Goal: Information Seeking & Learning: Learn about a topic

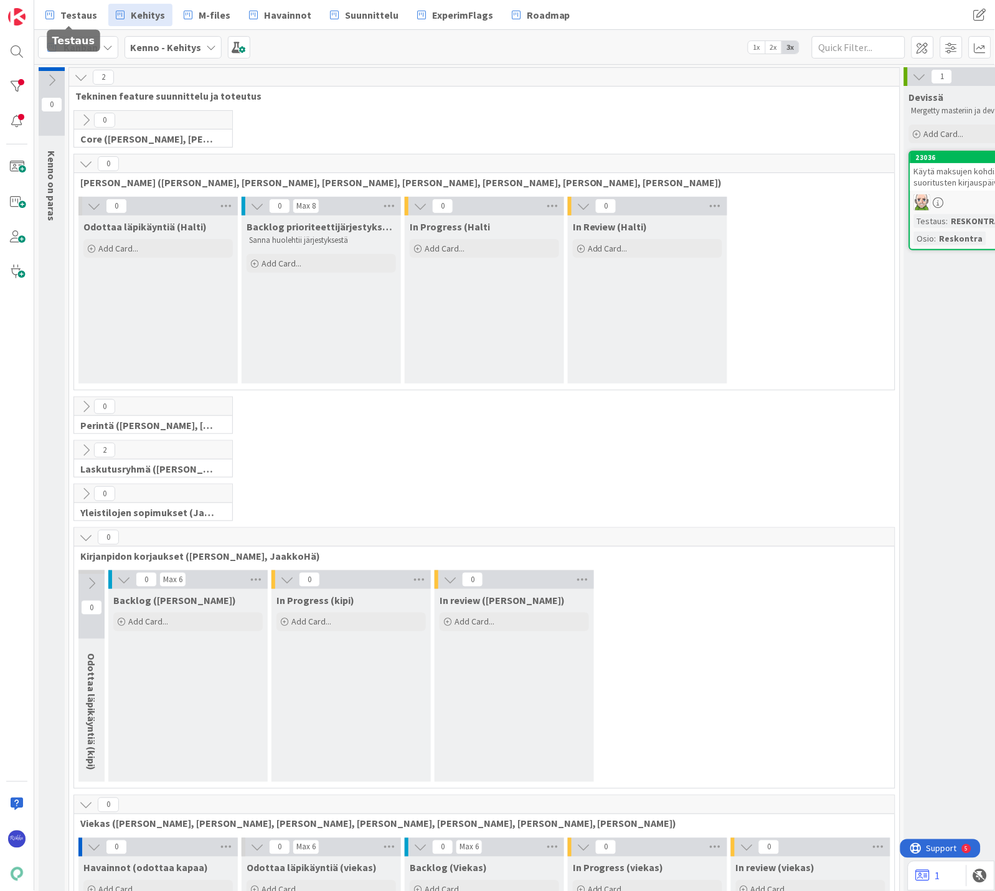
click at [64, 15] on span "Testaus" at bounding box center [78, 14] width 37 height 15
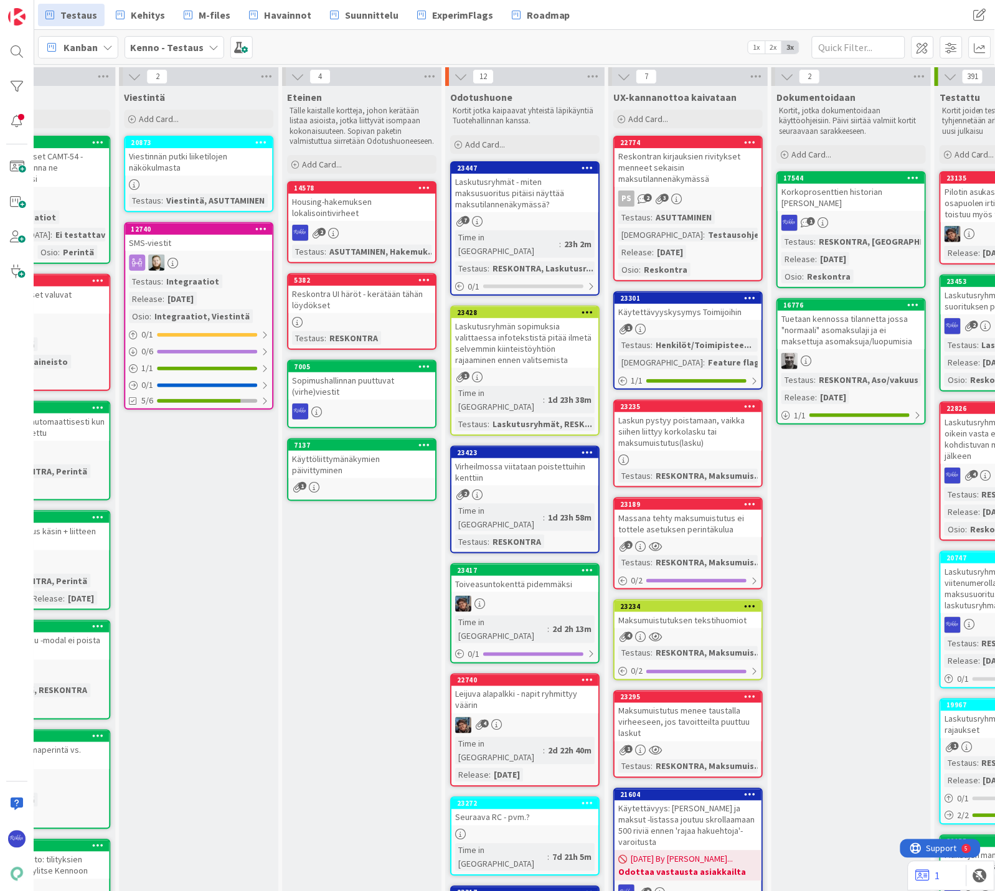
scroll to position [0, 808]
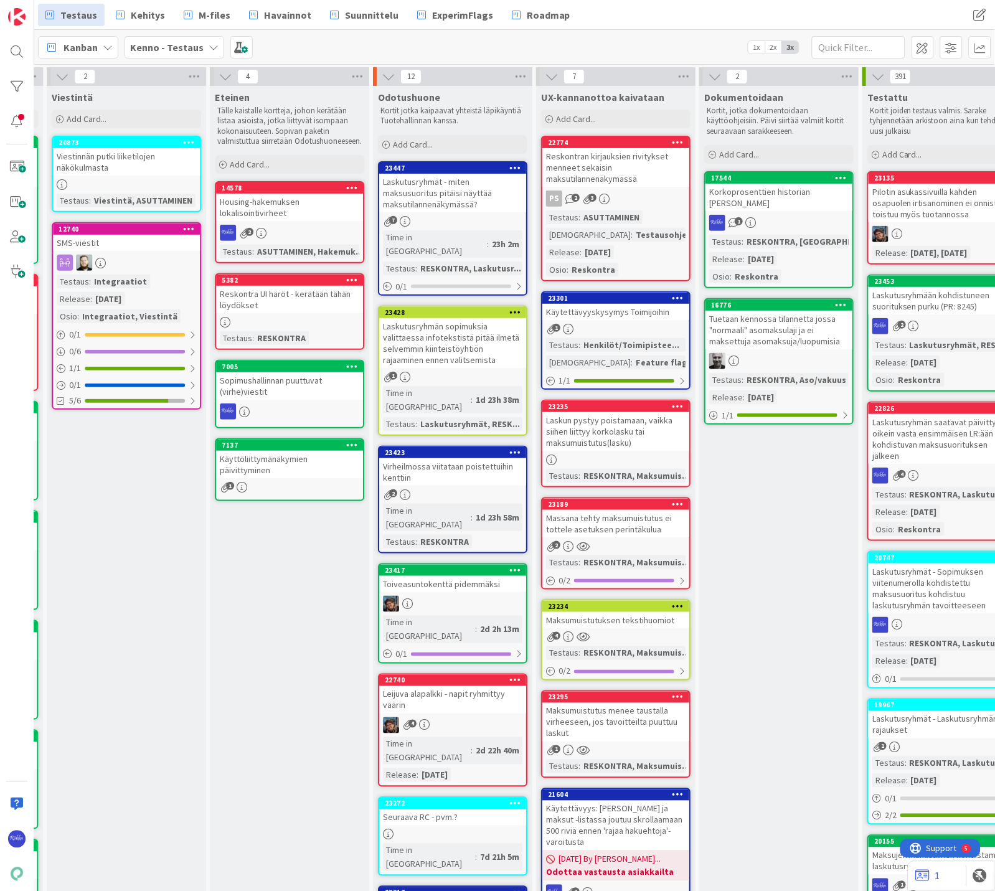
click at [426, 139] on span "Add Card..." at bounding box center [413, 144] width 40 height 11
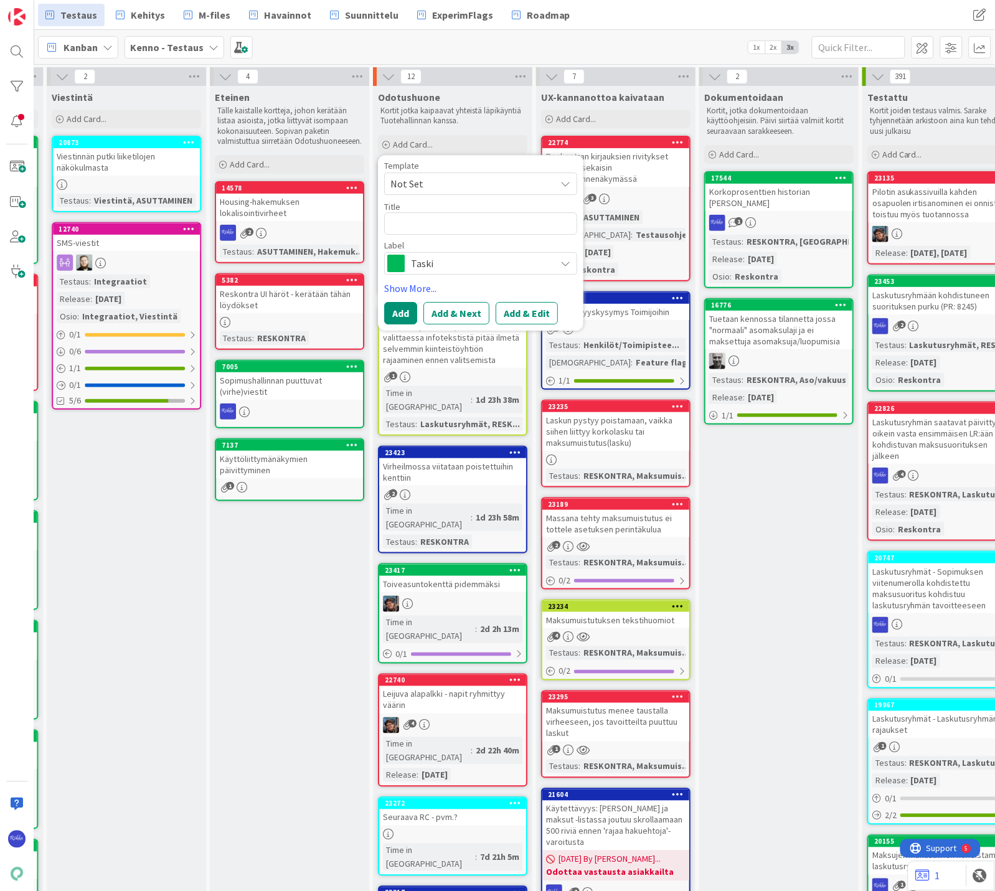
click at [441, 178] on span "Not Set" at bounding box center [468, 184] width 156 height 16
click at [446, 233] on span "Bugi" at bounding box center [491, 237] width 178 height 16
type textarea "x"
type textarea "Bugi"
click at [527, 313] on button "Add & Edit" at bounding box center [527, 313] width 62 height 22
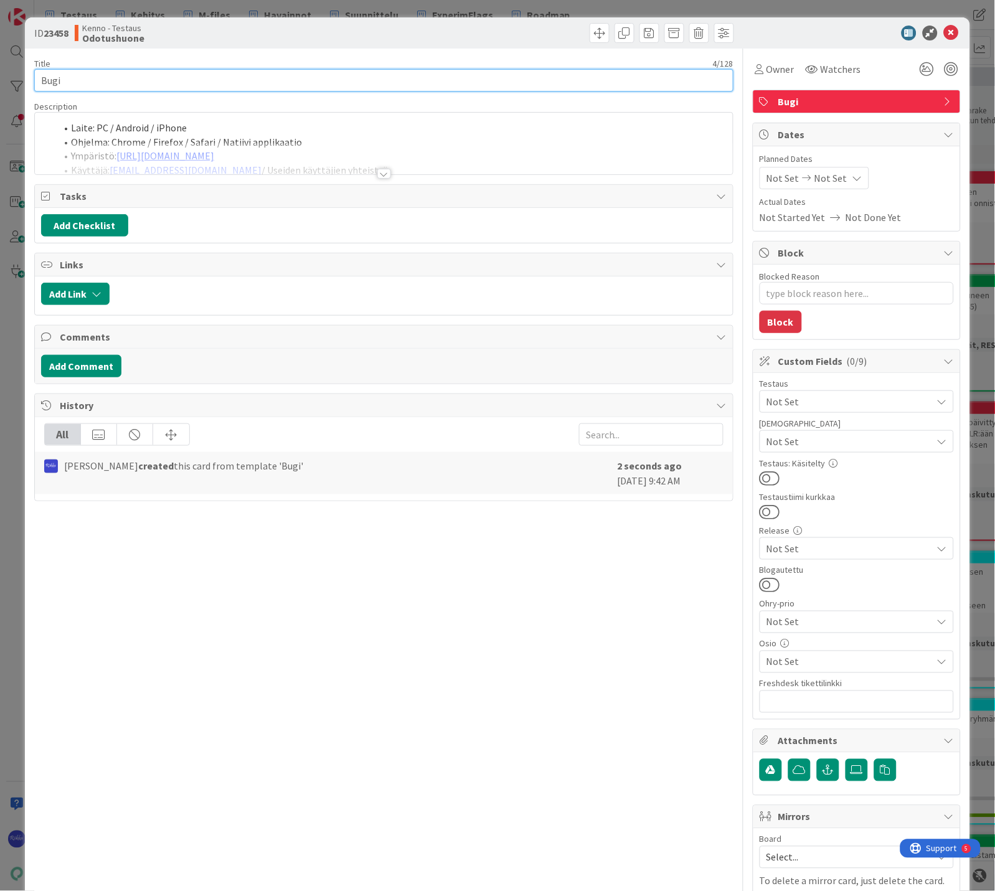
type textarea "x"
drag, startPoint x: 103, startPoint y: 78, endPoint x: 39, endPoint y: 78, distance: 64.8
click at [39, 78] on input "Bugi" at bounding box center [383, 80] width 699 height 22
type input "Laskutusryhmät -"
type textarea "x"
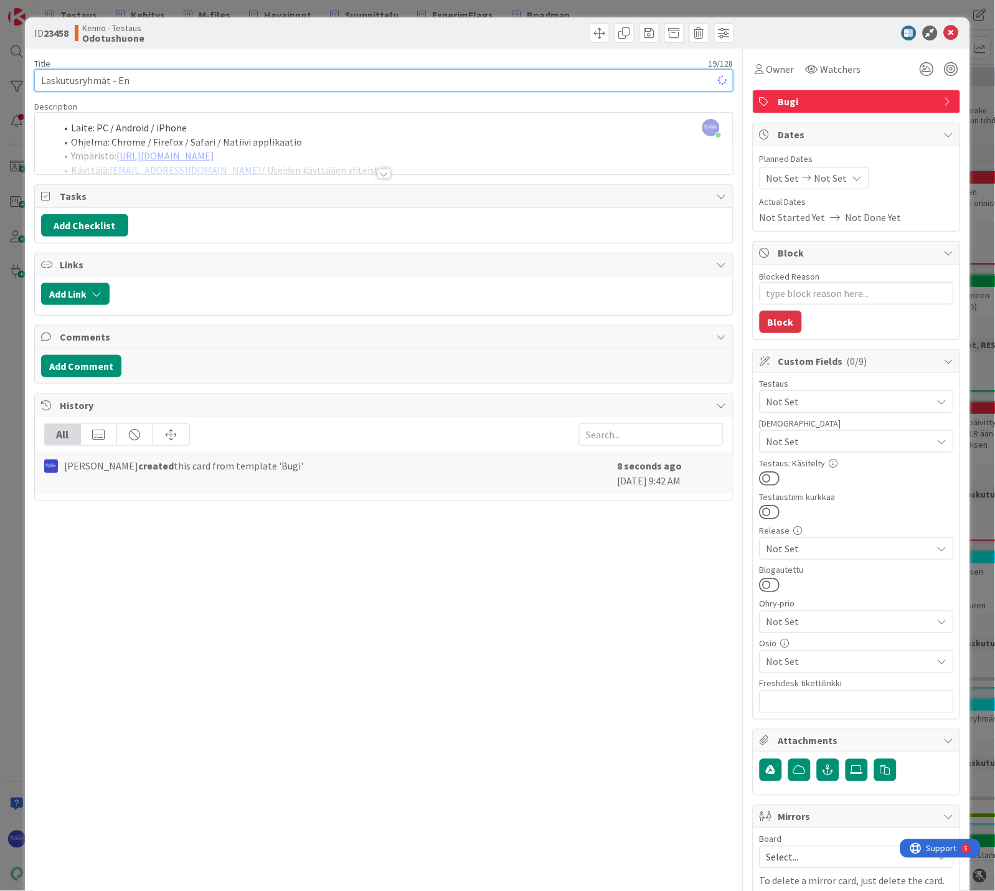
type input "Laskutusryhmät - Enn"
type textarea "x"
type input "Laskutusryhmät - Ennakk"
type textarea "x"
type input "Laskutusryhmät - Ennakon määrä ei päivity"
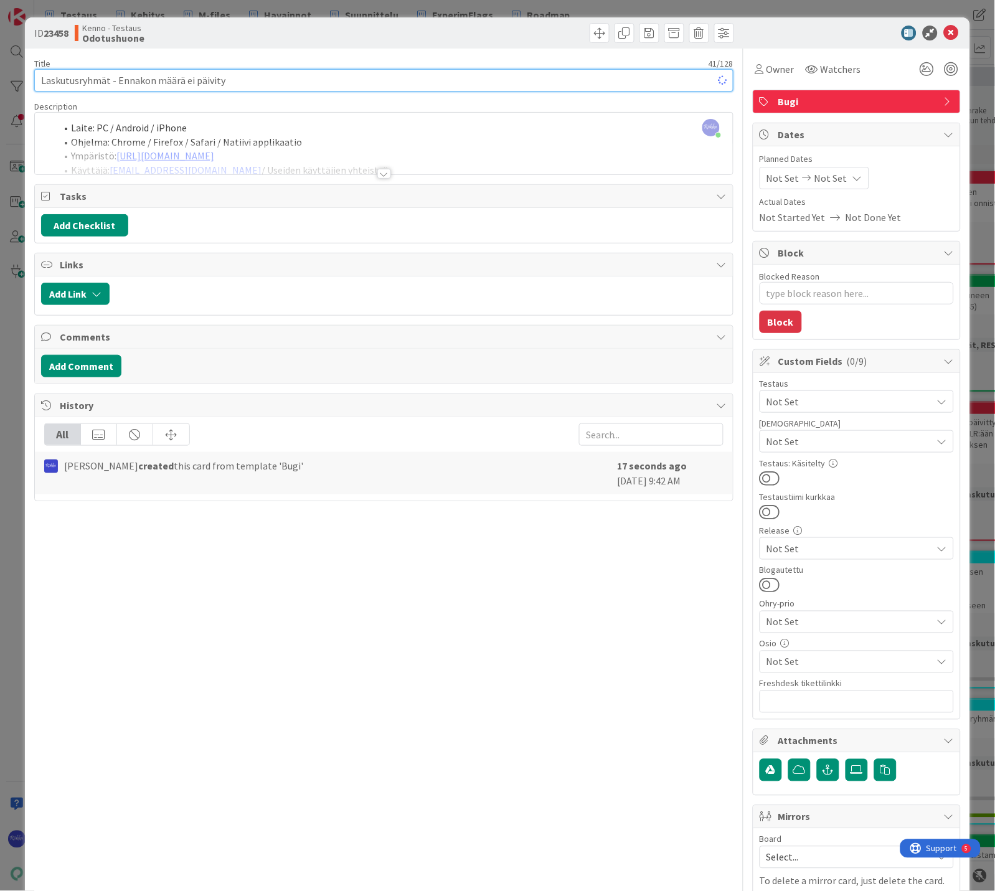
type textarea "x"
type input "Laskutusryhmät - Ennakon määrä ei päivity"
type textarea "x"
type input "Laskutusryhmät - Ennakon määrä ei päivity palautusmodaalille l"
type textarea "x"
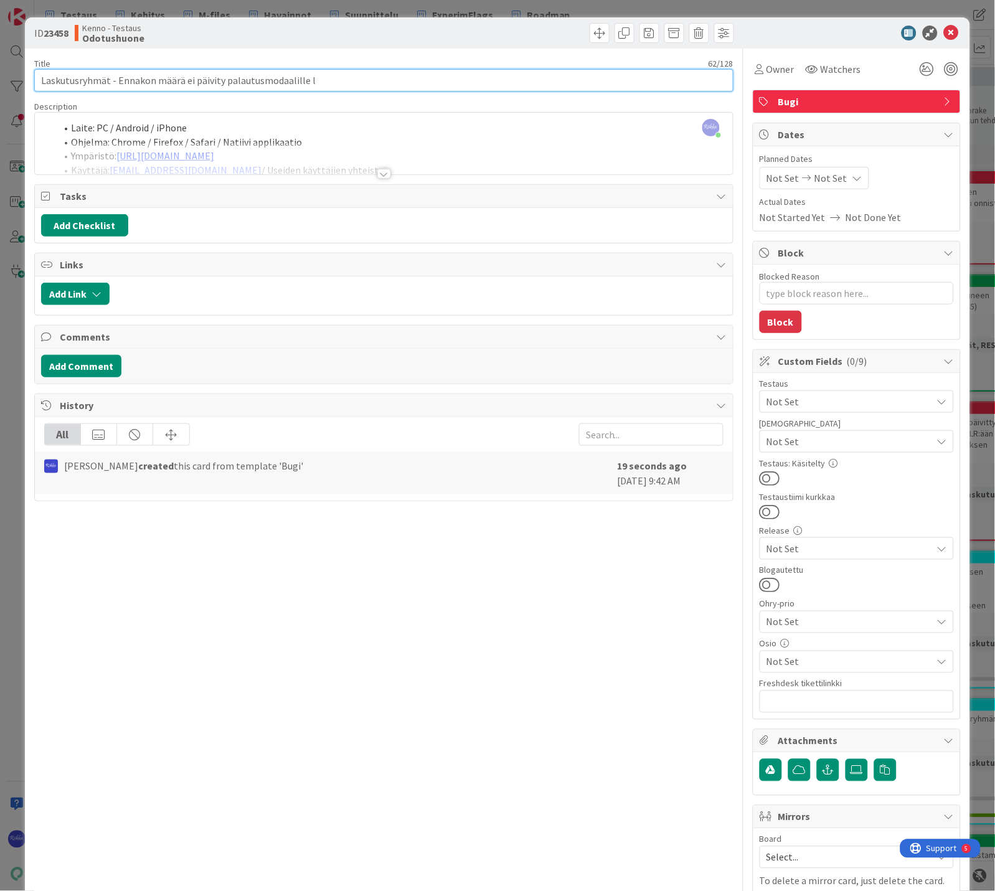
type input "Laskutusryhmät - Ennakon määrä ei päivity palautusmodaalille"
type textarea "x"
type input "Laskutusryhmät - Ennakon määrä ei päivity palautusmodaalille lr"
type textarea "x"
type input "Laskutusryhmät - Ennakon määrä ei päivity palautusmodaalille lr:"
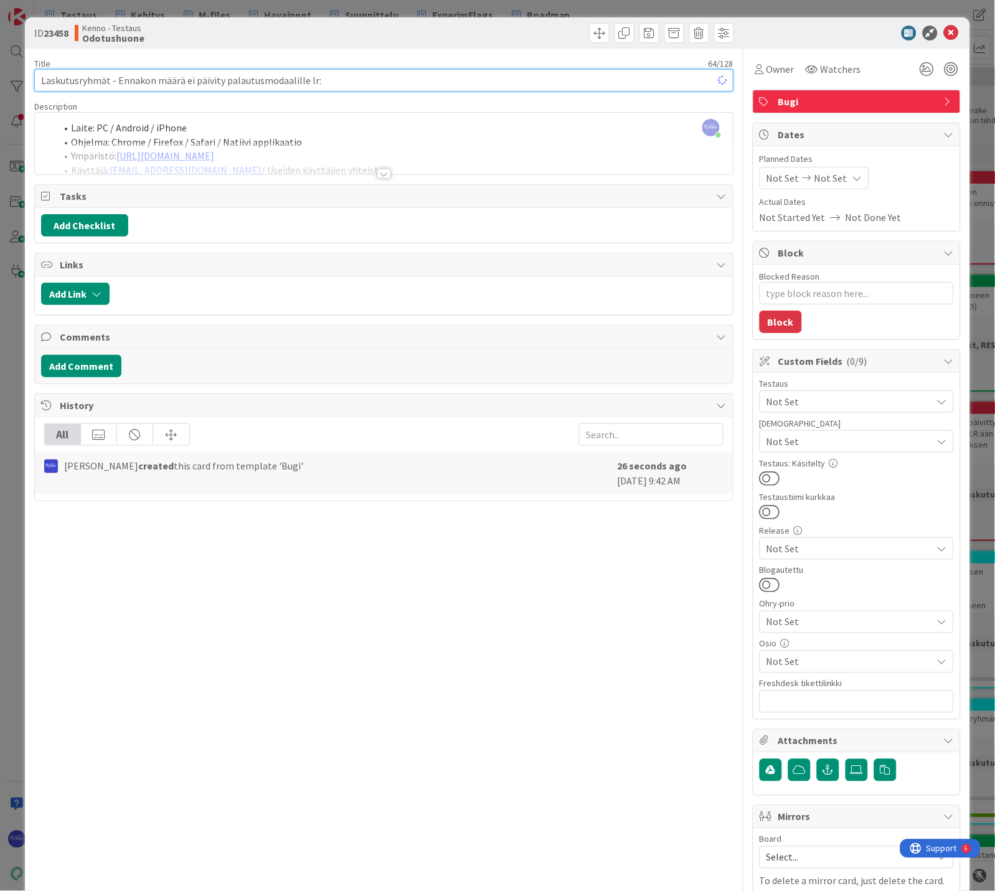
type textarea "x"
type input "Laskutusryhmät - Ennakon määrä ei päivity palautusmodaalille lr:n laskun poista…"
type textarea "x"
type input "Laskutusryhmät - Ennakon määrä ei päivity palautusmodaalille lr:n laskun poista…"
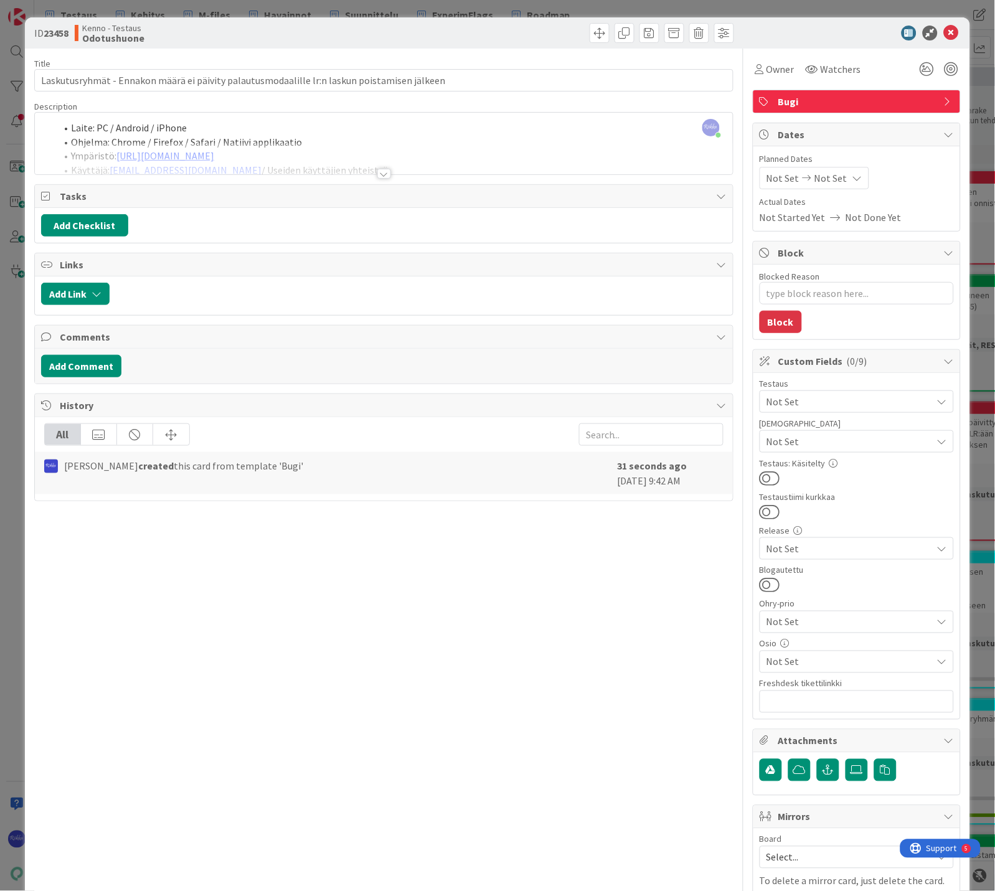
click at [383, 172] on div at bounding box center [384, 174] width 14 height 10
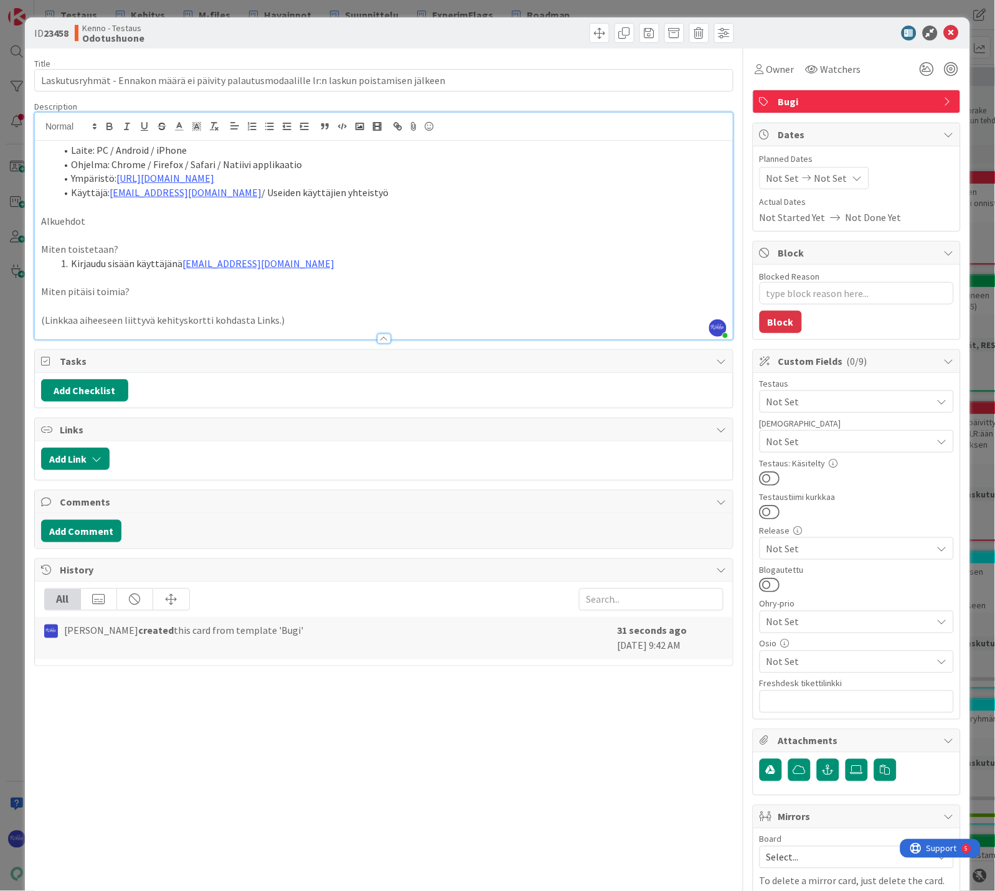
click at [140, 216] on p "Alkuehdot" at bounding box center [384, 221] width 686 height 14
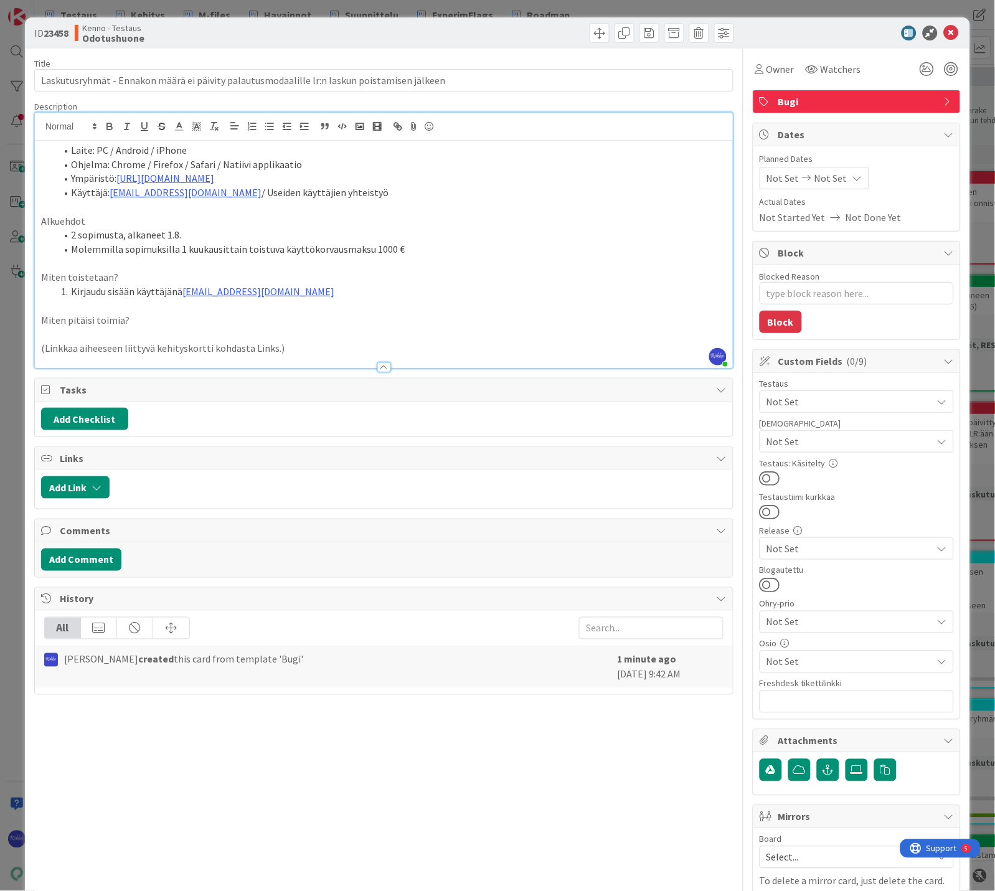
click at [278, 250] on li "Molemmilla sopimuksilla 1 kuukausittain toistuva käyttökorvausmaksu 1000 €" at bounding box center [391, 249] width 671 height 14
click at [445, 251] on li "Molemmilla sopimuksilla 1 kuukausittain toistuva tavoite (käyttökorvausmaksu 10…" at bounding box center [391, 249] width 671 height 14
click at [306, 290] on li "Kirjaudu sisään käyttäjänä kenno.admin@pandia.fi" at bounding box center [391, 292] width 671 height 14
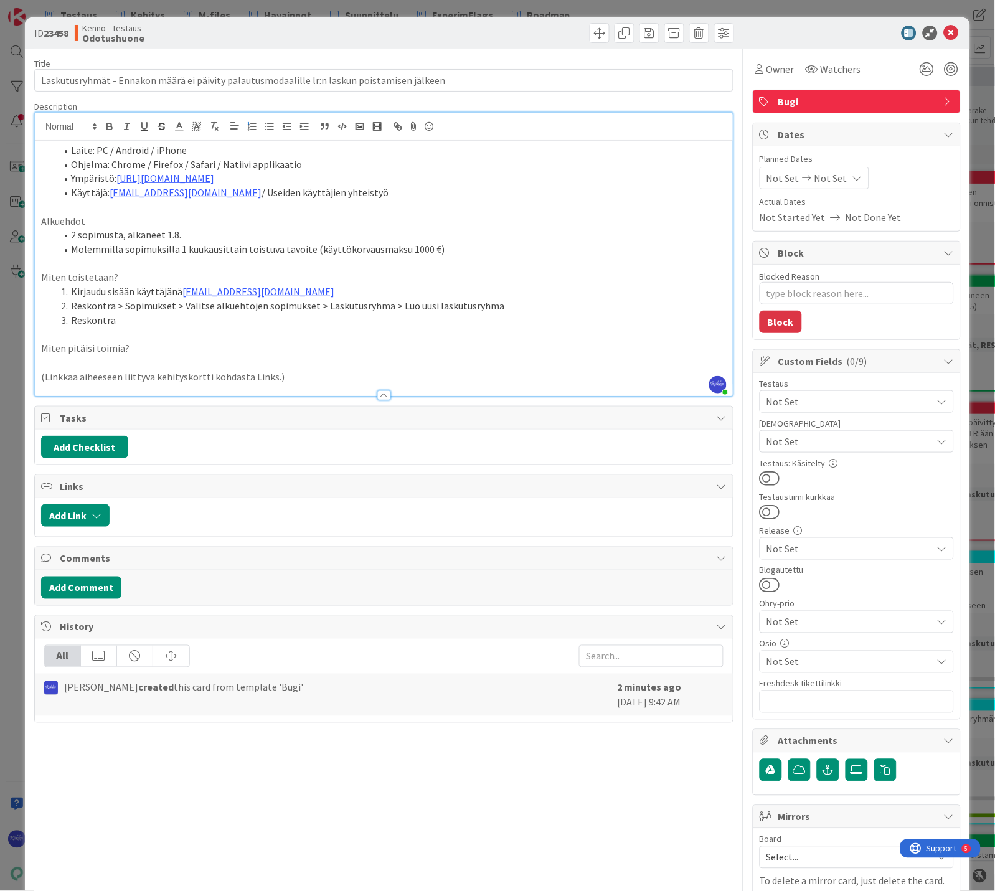
click at [468, 244] on li "Molemmilla sopimuksilla 1 kuukausittain toistuva tavoite (käyttökorvausmaksu 10…" at bounding box center [391, 249] width 671 height 14
click at [209, 315] on li "Reskontra" at bounding box center [391, 320] width 671 height 14
type textarea "x"
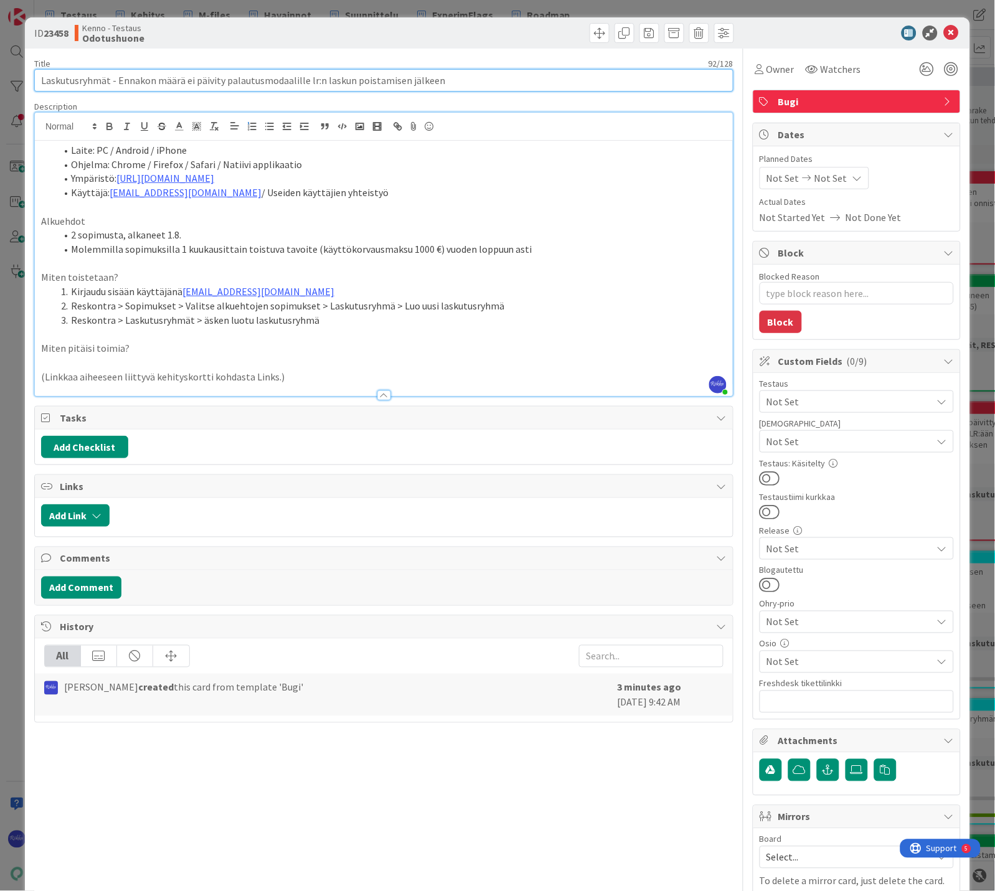
drag, startPoint x: 316, startPoint y: 78, endPoint x: 303, endPoint y: 77, distance: 13.1
click at [303, 77] on input "Laskutusryhmät - Ennakon määrä ei päivity palautusmodaalille lr:n laskun poista…" at bounding box center [383, 80] width 699 height 22
type input "Laskutusryhmät - Ennakon määrä ei päivity palautusmodaalille laskutusryhmän las…"
type textarea "x"
type input "Laskutusryhmät - Ennakon määrä ei päivity palautusmodaalille laskutusryhmän las…"
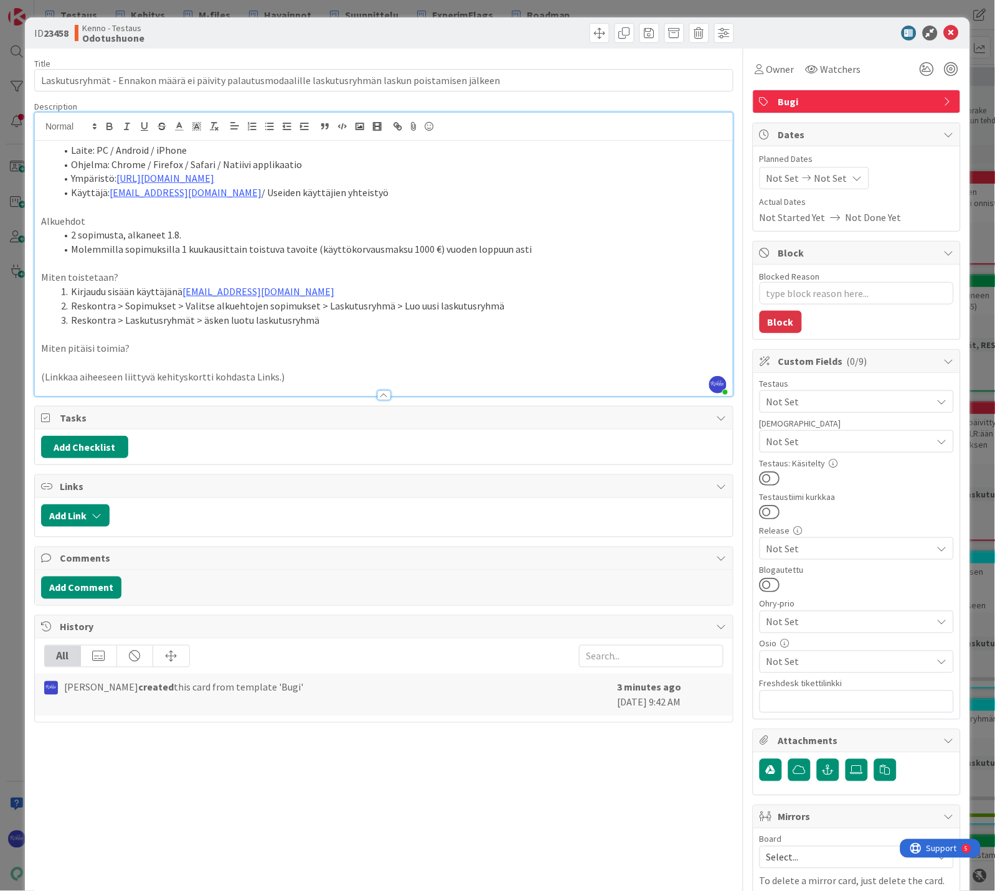
click at [344, 321] on li "Reskontra > Laskutusryhmät > äsken luotu laskutusryhmä" at bounding box center [391, 320] width 671 height 14
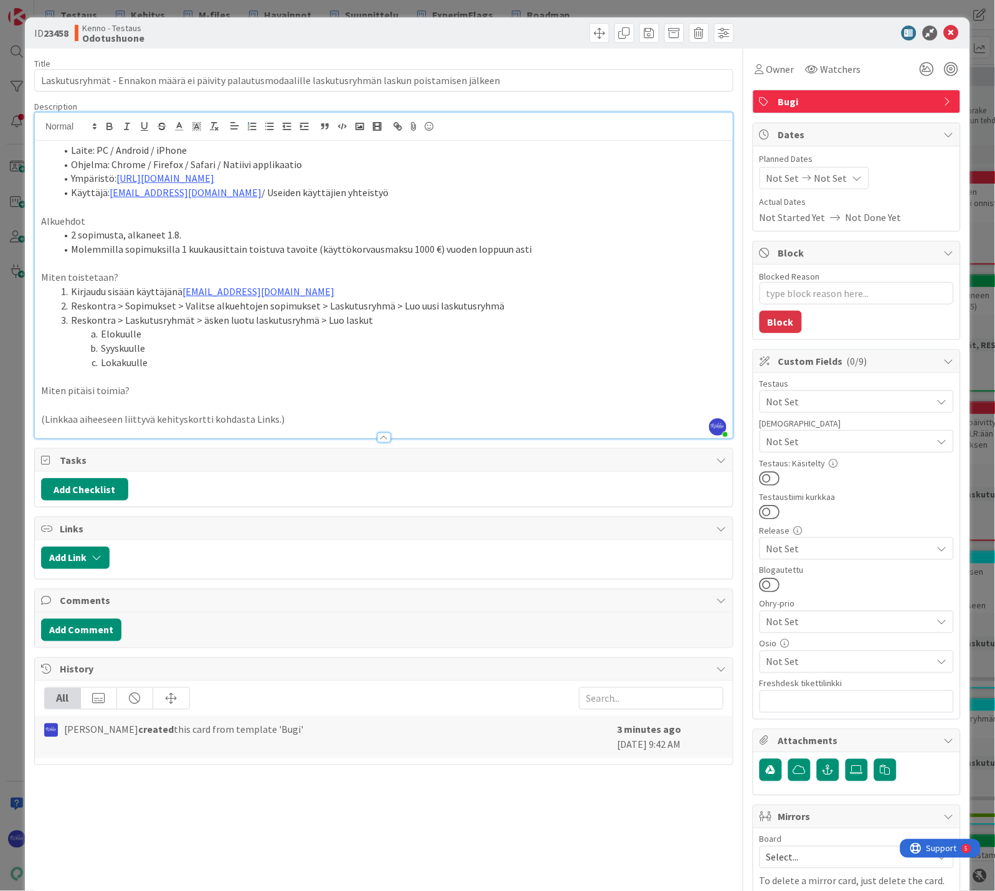
click at [160, 232] on li "2 sopimusta, alkaneet 1.8." at bounding box center [391, 235] width 671 height 14
click at [216, 237] on li "2 sopimusta, alkaneet 1.8." at bounding box center [391, 235] width 671 height 14
click at [161, 237] on li "2 sopimusta, alkaneet 1.8." at bounding box center [391, 235] width 671 height 14
click at [346, 231] on li "2 sopimusta, alkaneet viime kuussa (esimerkissä 1.8." at bounding box center [391, 235] width 671 height 14
drag, startPoint x: 430, startPoint y: 250, endPoint x: 520, endPoint y: 247, distance: 89.7
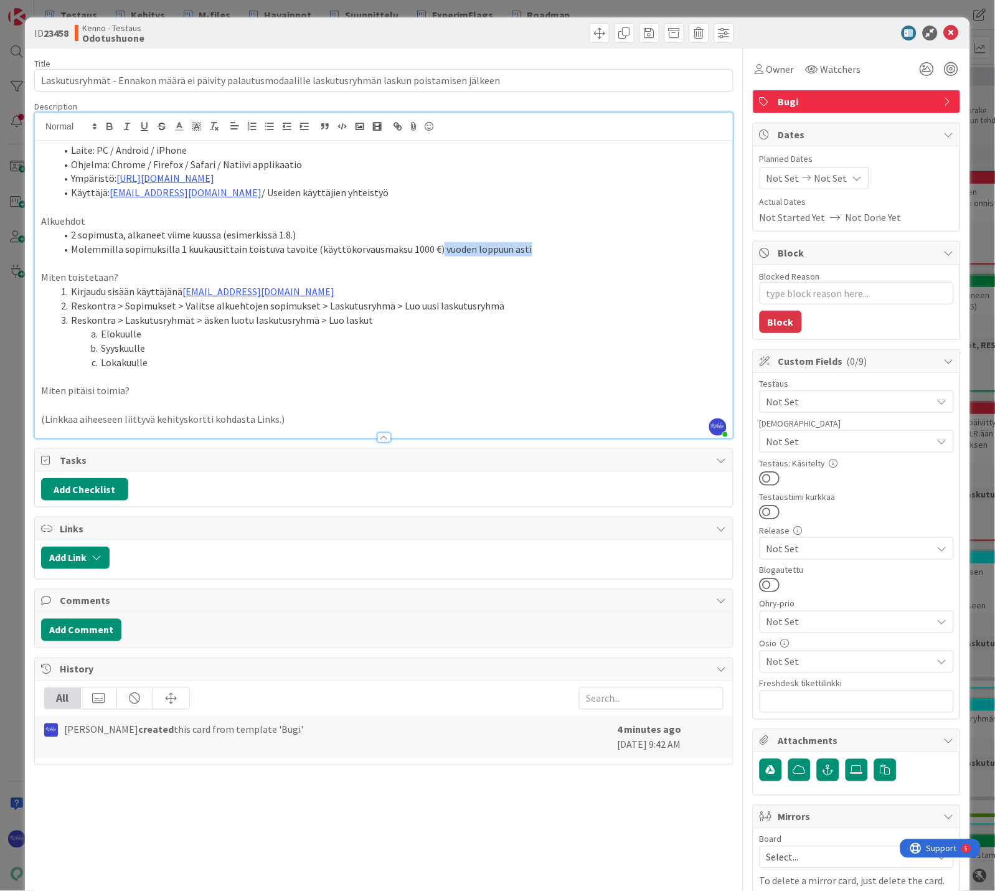
click at [520, 247] on li "Molemmilla sopimuksilla 1 kuukausittain toistuva tavoite (käyttökorvausmaksu 10…" at bounding box center [391, 249] width 671 height 14
click at [308, 252] on li "Molemmilla sopimuksilla 1 kuukausittain toistuva tavoite (käyttökorvausmaksu 10…" at bounding box center [391, 249] width 671 height 14
click at [401, 250] on li "Molemmilla sopimuksilla 1 kuukausittain toistuva tavoite vuoden loppuun asti (k…" at bounding box center [391, 249] width 671 height 14
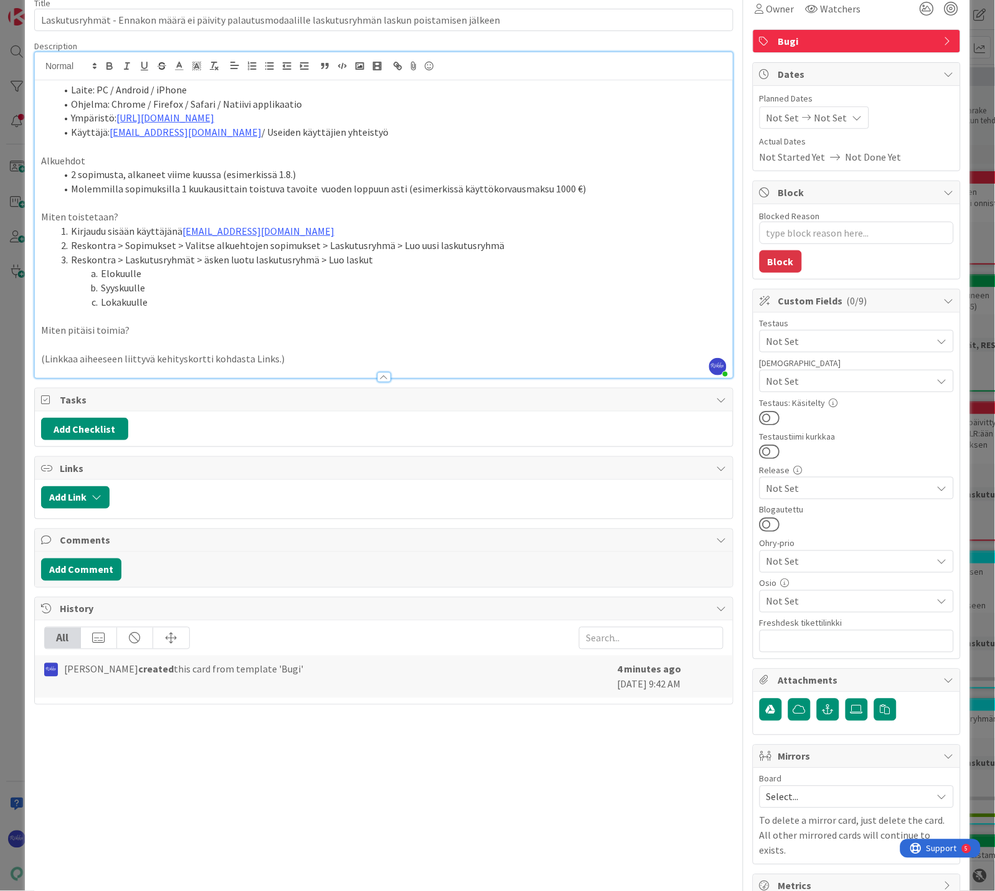
scroll to position [69, 0]
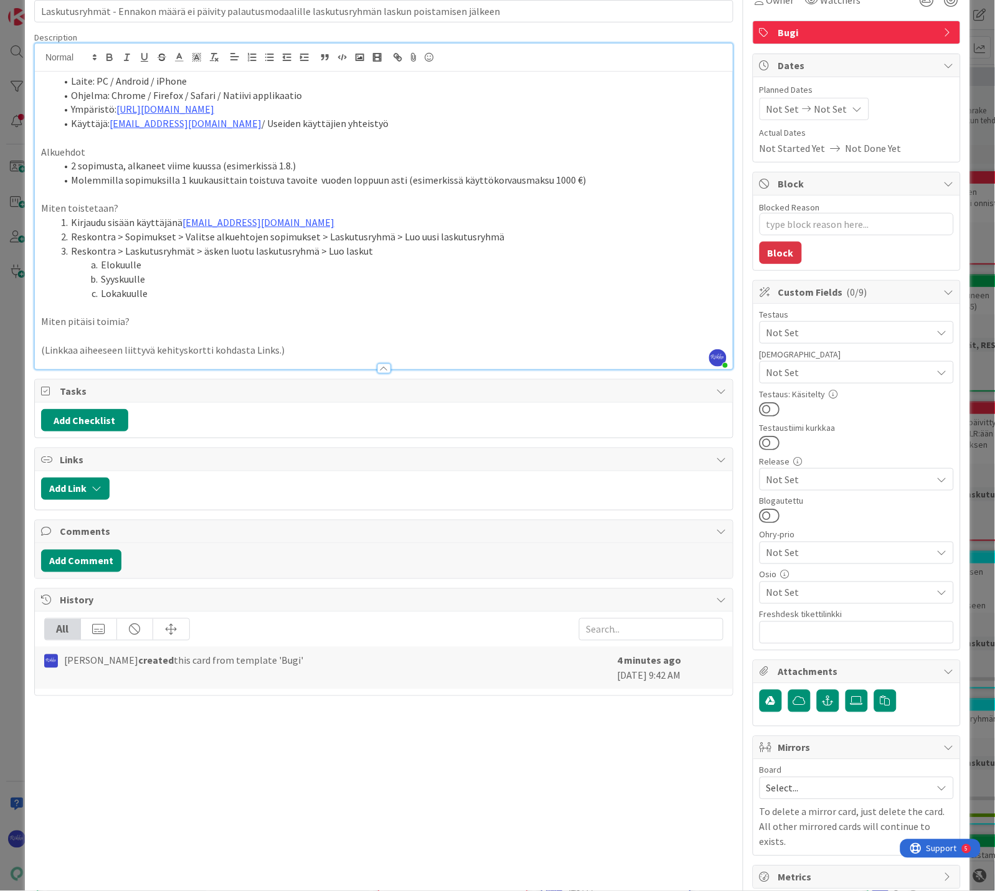
click at [164, 293] on li "Lokakuulle" at bounding box center [391, 293] width 671 height 14
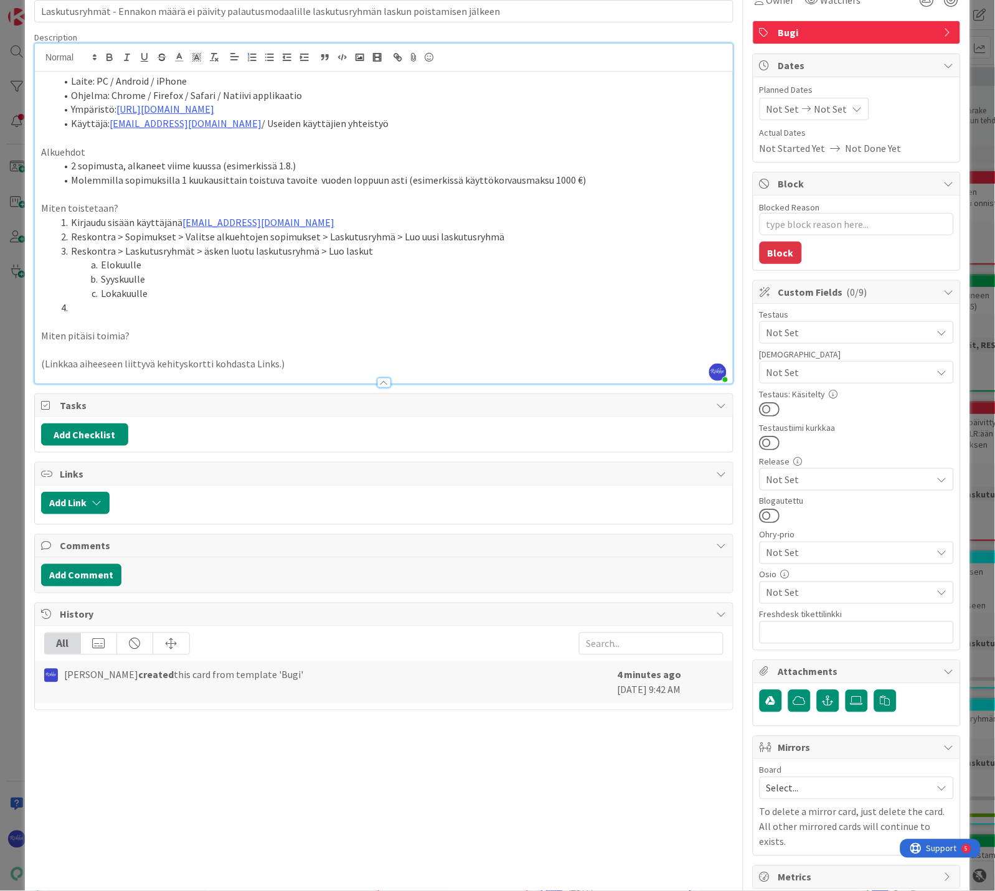
click at [408, 252] on li "Reskontra > Laskutusryhmät > äsken luotu laskutusryhmä > Luo laskut" at bounding box center [391, 251] width 671 height 14
click at [123, 308] on li at bounding box center [391, 308] width 671 height 14
drag, startPoint x: 71, startPoint y: 252, endPoint x: 188, endPoint y: 252, distance: 117.1
click at [188, 252] on li "Reskontra > Laskutusryhmät > äsken luotu laskutusryhmä > Luo laskut" at bounding box center [391, 251] width 671 height 14
copy li "Reskontra > Laskutusryhmät"
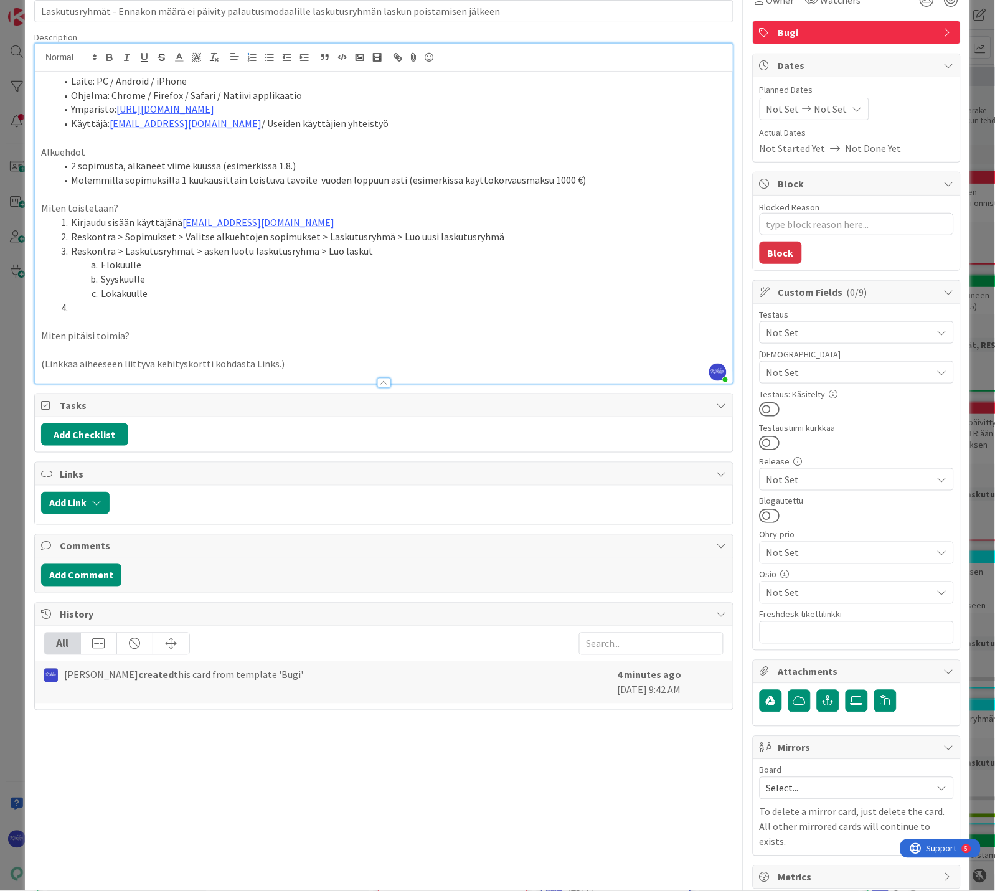
click at [97, 309] on li at bounding box center [391, 308] width 671 height 14
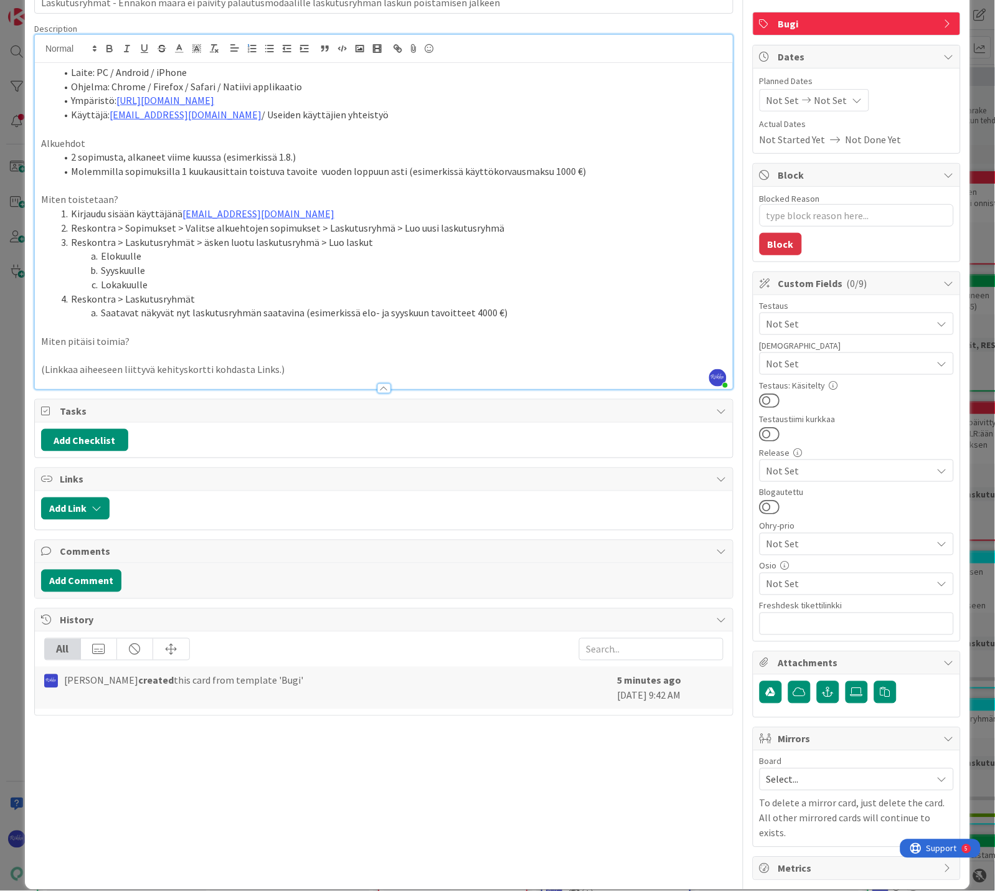
scroll to position [80, 0]
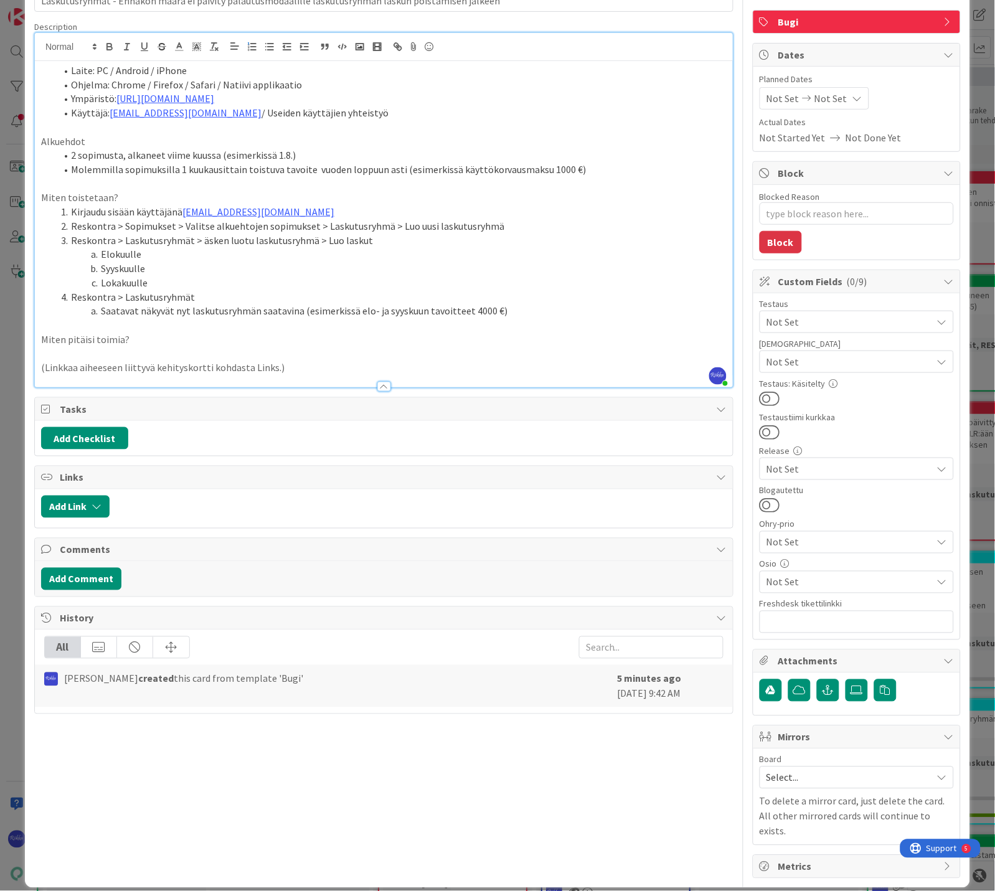
click at [464, 308] on li "Saatavat näkyvät nyt laskutusryhmän saatavina (esimerkissä elo- ja syyskuun tav…" at bounding box center [391, 311] width 671 height 14
click at [557, 314] on li "Saatavat näkyvät nyt laskutusryhmän saatavina (esimerkissä elo- ja syyskuun tav…" at bounding box center [391, 311] width 671 height 14
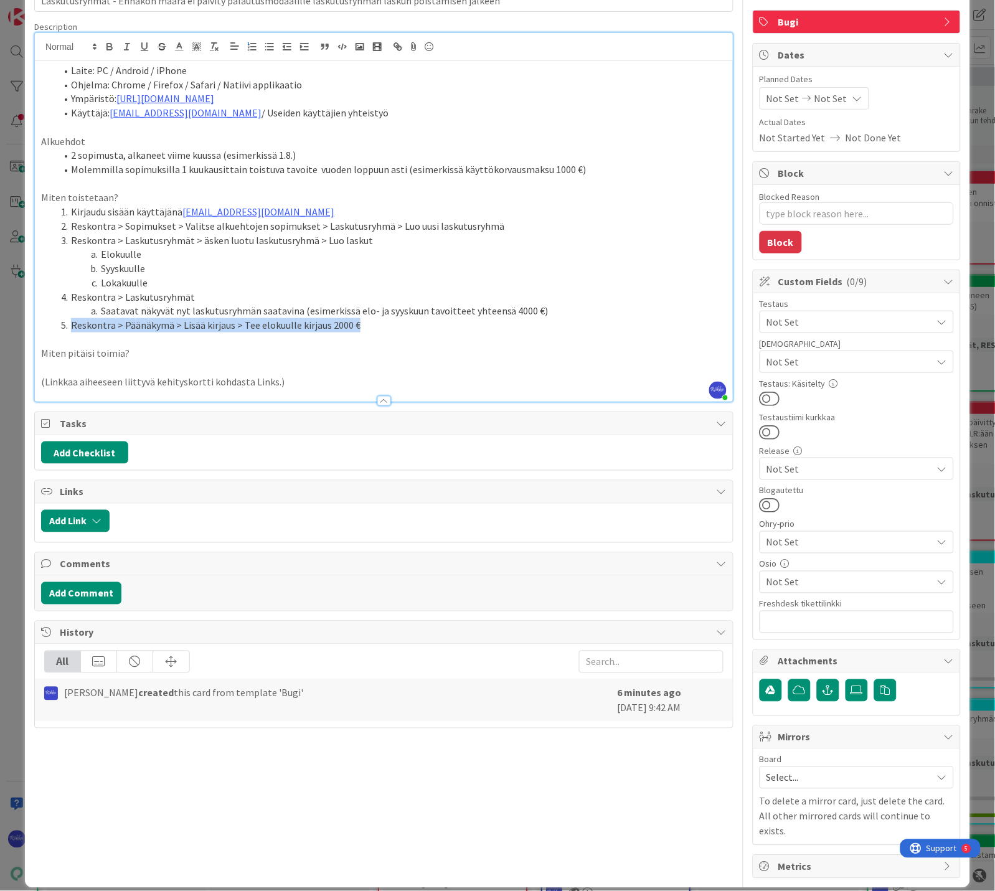
drag, startPoint x: 71, startPoint y: 325, endPoint x: 357, endPoint y: 322, distance: 286.4
click at [357, 322] on li "Reskontra > Päänäkymä > Lisää kirjaus > Tee elokuulle kirjaus 2000 €" at bounding box center [391, 325] width 671 height 14
copy li "Reskontra > Päänäkymä > Lisää kirjaus > Tee elokuulle kirjaus 2000 €"
click at [359, 322] on li "Reskontra > Päänäkymä > Lisää kirjaus > Tee elokuulle kirjaus 2000 €" at bounding box center [391, 325] width 671 height 14
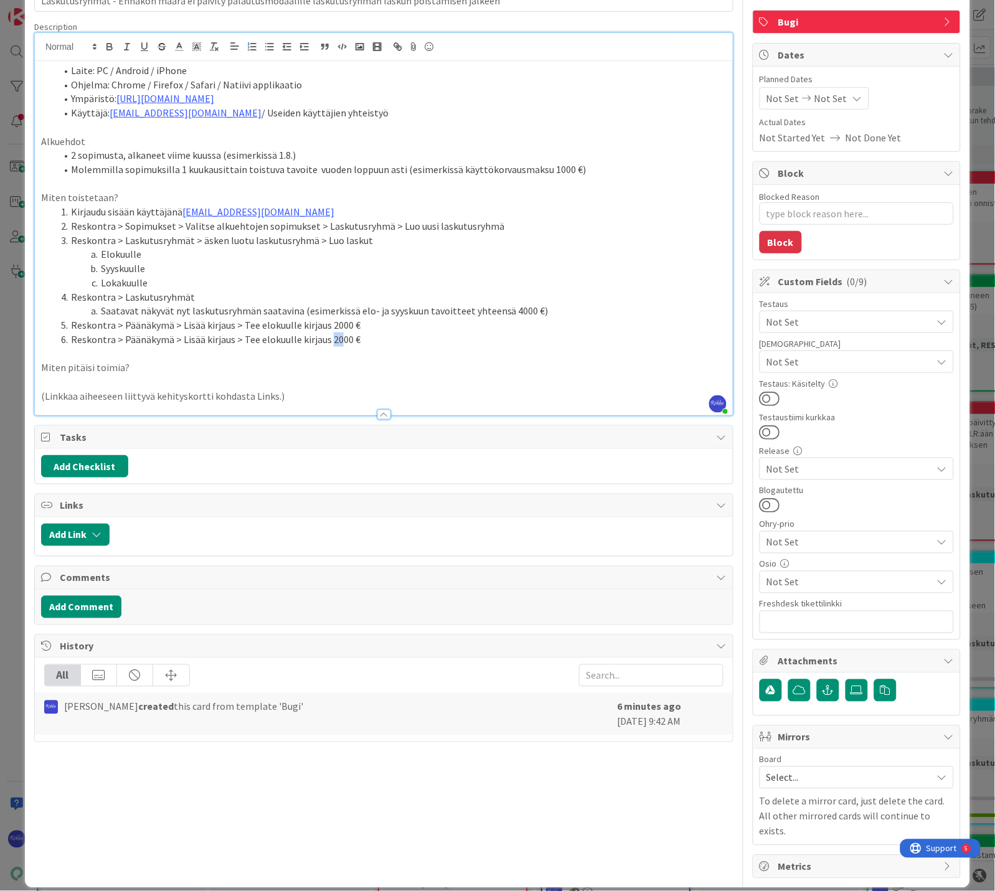
drag, startPoint x: 327, startPoint y: 340, endPoint x: 334, endPoint y: 340, distance: 6.8
click at [334, 340] on li "Reskontra > Päänäkymä > Lisää kirjaus > Tee elokuulle kirjaus 2000 €" at bounding box center [391, 339] width 671 height 14
click at [434, 340] on li "Reskontra > Päänäkymä > Lisää kirjaus > Tee elokuulle kirjaus 1500 €" at bounding box center [391, 339] width 671 height 14
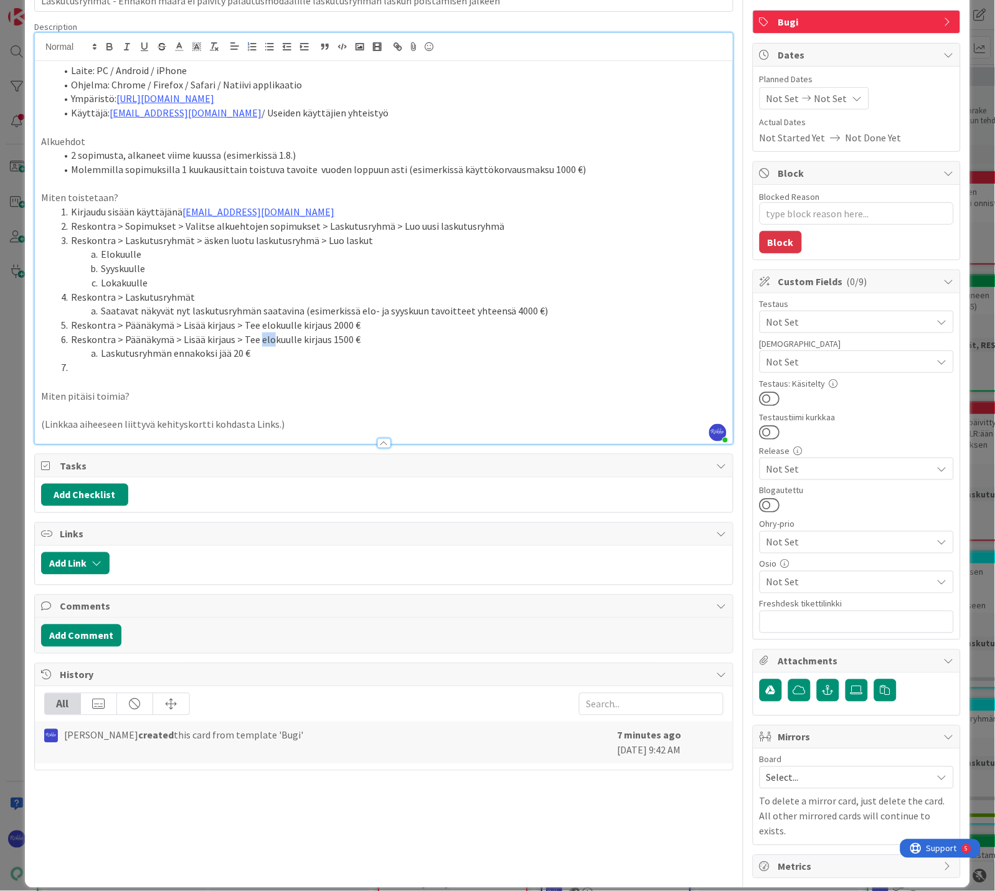
drag, startPoint x: 257, startPoint y: 339, endPoint x: 271, endPoint y: 341, distance: 13.8
click at [271, 341] on li "Reskontra > Päänäkymä > Lisää kirjaus > Tee elokuulle kirjaus 1500 €" at bounding box center [391, 339] width 671 height 14
click at [160, 369] on li at bounding box center [391, 368] width 671 height 14
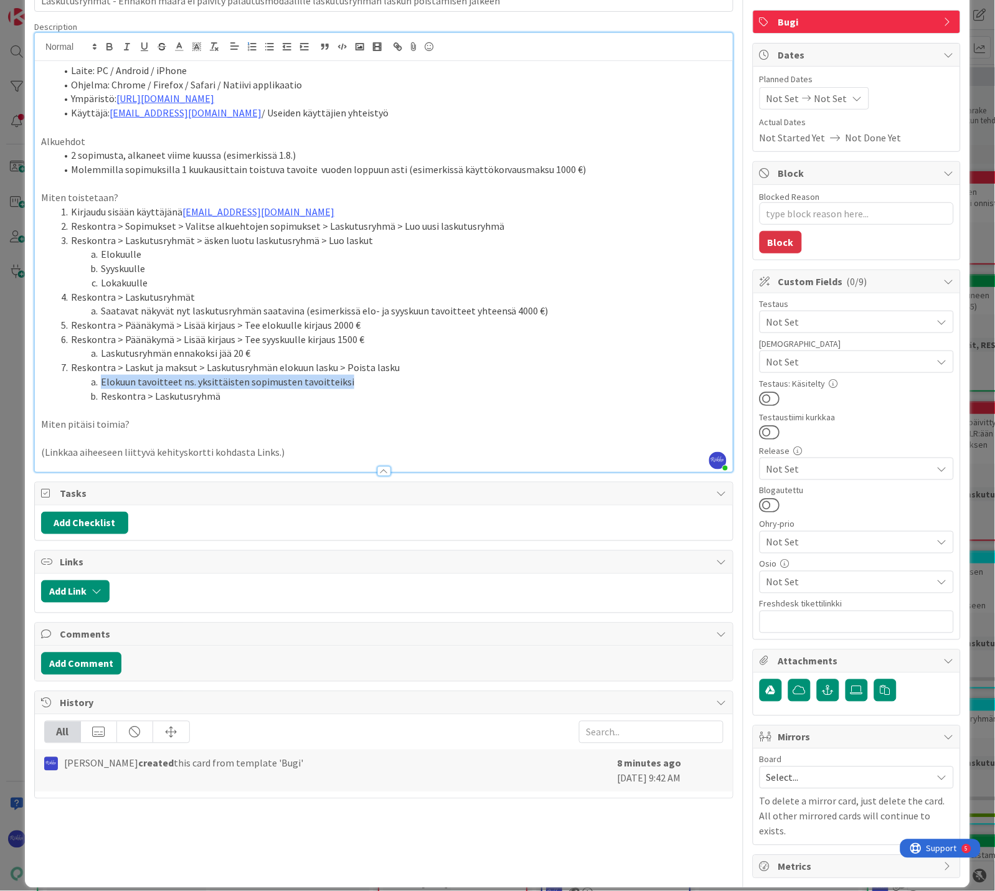
drag, startPoint x: 100, startPoint y: 380, endPoint x: 342, endPoint y: 385, distance: 242.2
click at [342, 385] on li "Elokuun tavoitteet ns. yksittäisten sopimusten tavoitteiksi" at bounding box center [391, 382] width 671 height 14
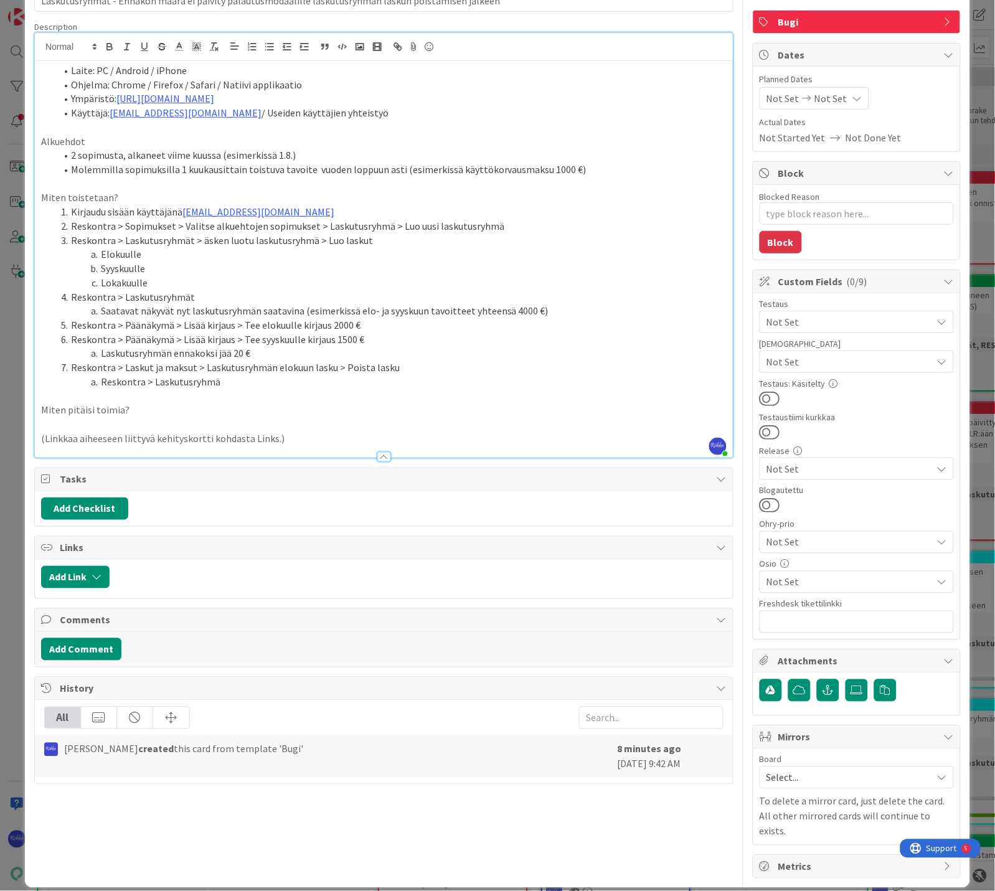
click at [278, 384] on li "Reskontra > Laskutusryhmä" at bounding box center [391, 382] width 671 height 14
drag, startPoint x: 224, startPoint y: 382, endPoint x: 315, endPoint y: 384, distance: 90.9
click at [315, 384] on li "Reskontra > Laskutusryhmä > Elokuun tavoitteet ns. yksittäisten sopimusten tavo…" at bounding box center [391, 382] width 671 height 14
drag, startPoint x: 301, startPoint y: 380, endPoint x: 314, endPoint y: 382, distance: 12.6
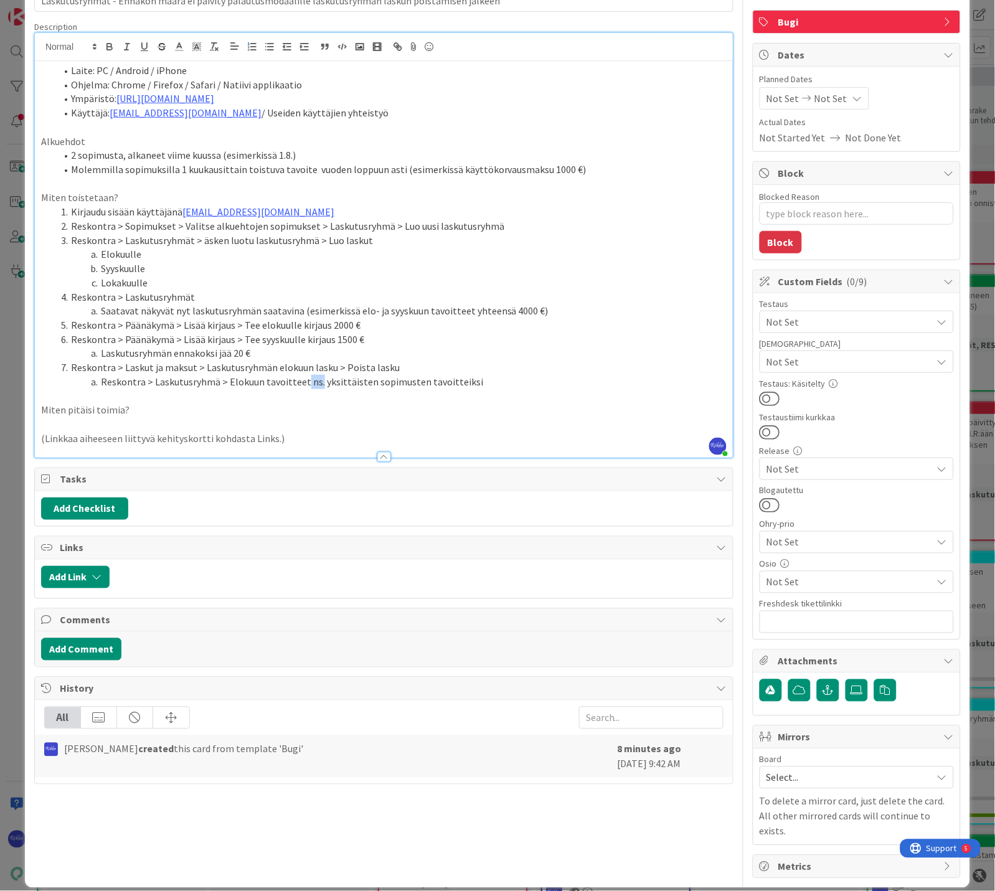
click at [314, 382] on li "Reskontra > Laskutusryhmä > Elokuun tavoitteet ns. yksittäisten sopimusten tavo…" at bounding box center [391, 382] width 671 height 14
drag, startPoint x: 225, startPoint y: 381, endPoint x: 258, endPoint y: 384, distance: 33.1
click at [258, 384] on li "Reskontra > Laskutusryhmä > Elokuun tavoitteet näkyvät yksittäisten sopimusten …" at bounding box center [391, 382] width 671 height 14
drag, startPoint x: 463, startPoint y: 382, endPoint x: 478, endPoint y: 383, distance: 14.4
click at [478, 383] on li "Reskontra > Laskutusryhmä > 1 kk:n tavoitteet näkyvät yksittäisten sopimusten t…" at bounding box center [391, 382] width 671 height 14
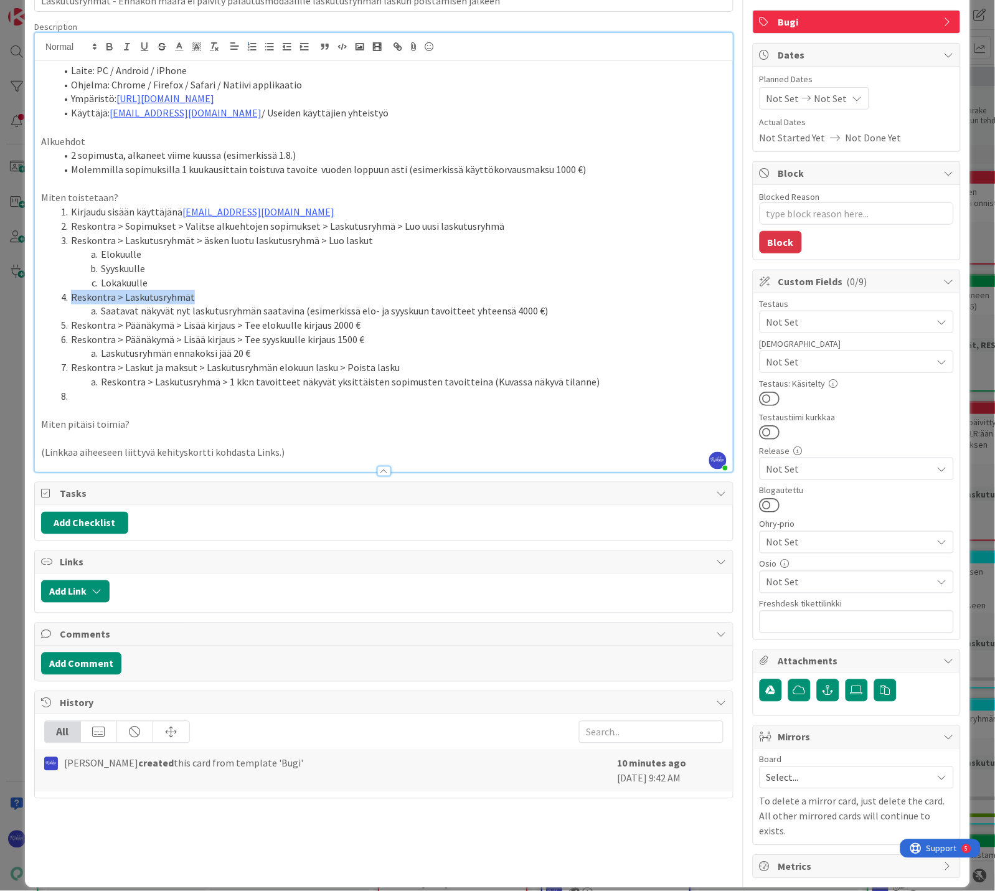
drag, startPoint x: 70, startPoint y: 296, endPoint x: 200, endPoint y: 297, distance: 130.1
click at [200, 297] on li "Reskontra > Laskutusryhmät" at bounding box center [391, 297] width 671 height 14
copy li "Reskontra > Laskutusryhmät"
click at [82, 393] on li at bounding box center [391, 396] width 671 height 14
click at [593, 381] on li "Reskontra > Laskutusryhmä > 1 kk:n tavoitteet näkyvät yksittäisten sopimusten t…" at bounding box center [391, 382] width 671 height 14
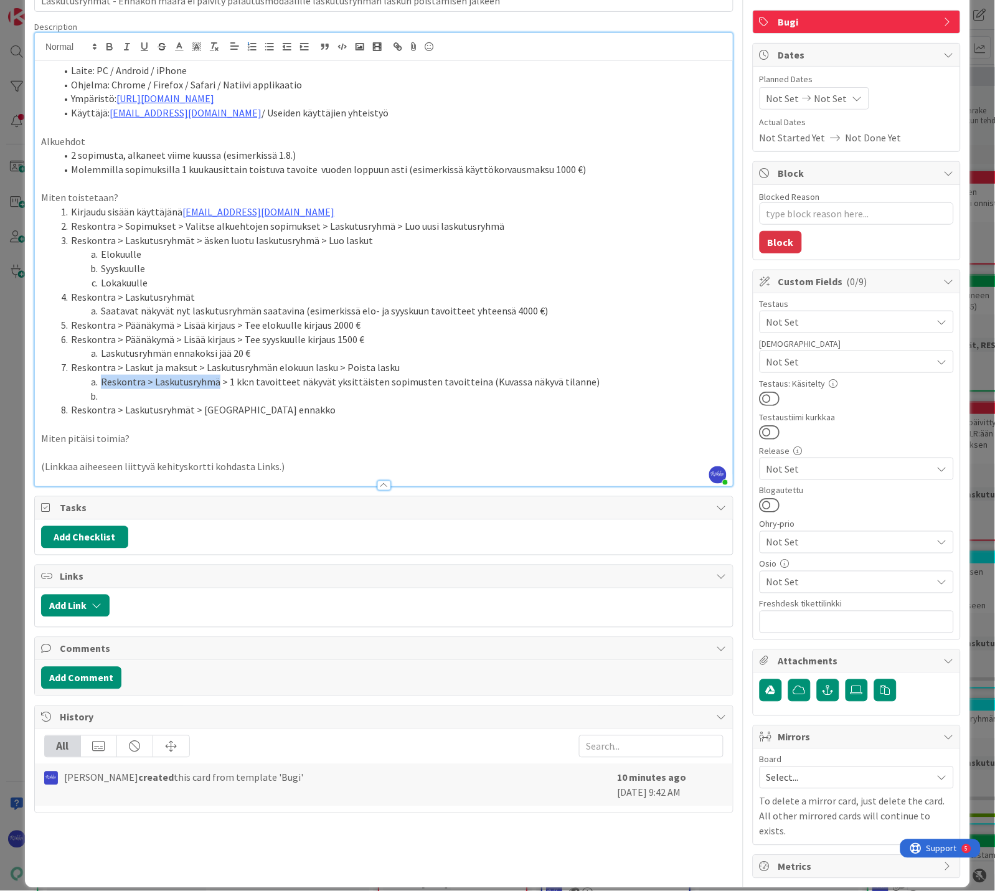
drag, startPoint x: 101, startPoint y: 381, endPoint x: 216, endPoint y: 381, distance: 115.2
click at [216, 381] on li "Reskontra > Laskutusryhmä > 1 kk:n tavoitteet näkyvät yksittäisten sopimusten t…" at bounding box center [391, 382] width 671 height 14
copy li "Reskontra > Laskutusryhmä"
click at [159, 392] on li at bounding box center [391, 396] width 671 height 14
drag, startPoint x: 462, startPoint y: 395, endPoint x: 524, endPoint y: 401, distance: 62.5
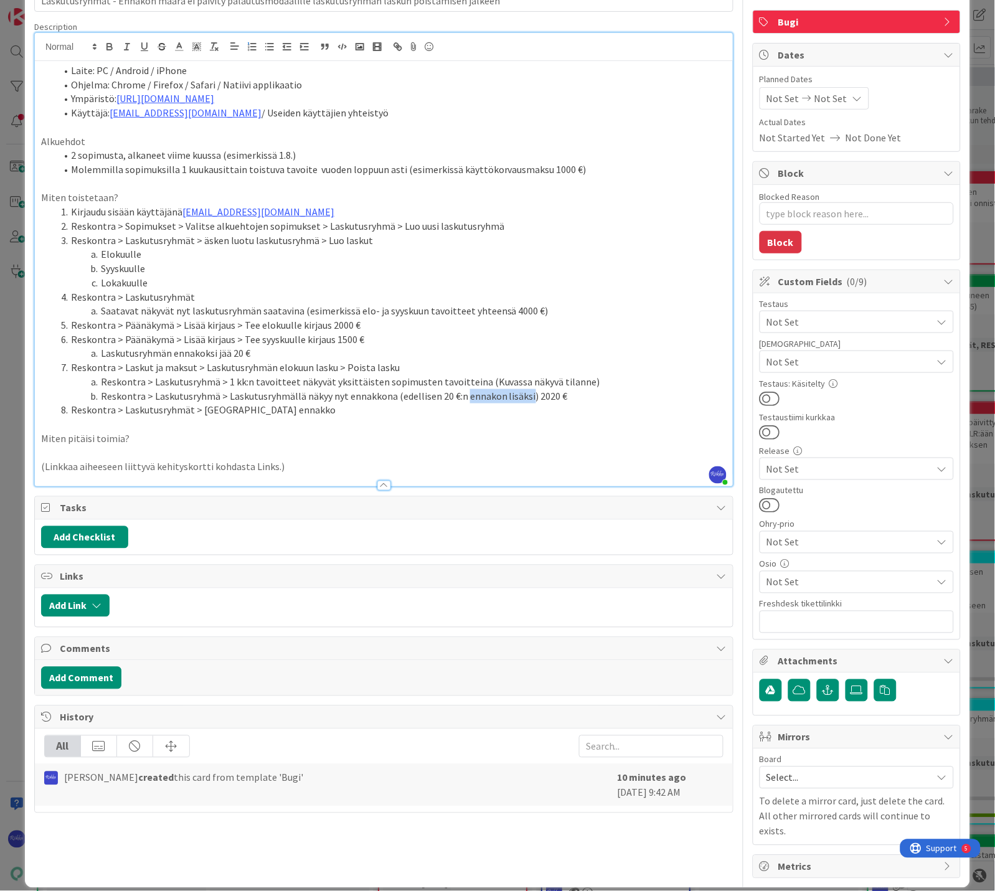
click at [524, 401] on li "Reskontra > Laskutusryhmä > Laskutusryhmällä näkyy nyt ennakkona (edellisen 20 …" at bounding box center [391, 396] width 671 height 14
drag, startPoint x: 394, startPoint y: 395, endPoint x: 430, endPoint y: 395, distance: 35.5
click at [430, 395] on li "Reskontra > Laskutusryhmä > Laskutusryhmällä näkyy nyt ennakkona (edellisen 20 …" at bounding box center [391, 396] width 671 height 14
click at [476, 396] on li "Reskontra > Laskutusryhmä > Laskutusryhmällä näkyy nyt ennakkona (pohjalla oli …" at bounding box center [391, 396] width 671 height 14
click at [567, 400] on li "Reskontra > Laskutusryhmä > Laskutusryhmällä näkyy nyt ennakkona (pohjalla oli …" at bounding box center [391, 396] width 671 height 14
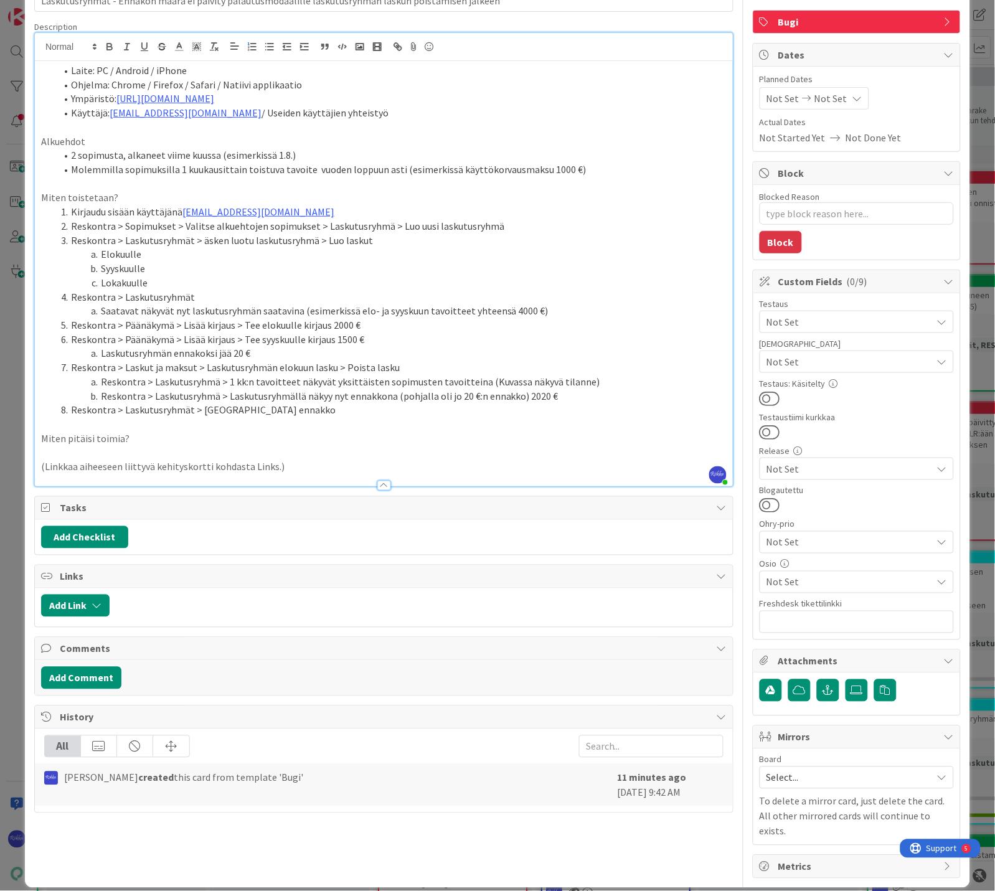
click at [296, 409] on li "Reskontra > Laskutusryhmät > Palauta ennakko" at bounding box center [391, 410] width 671 height 14
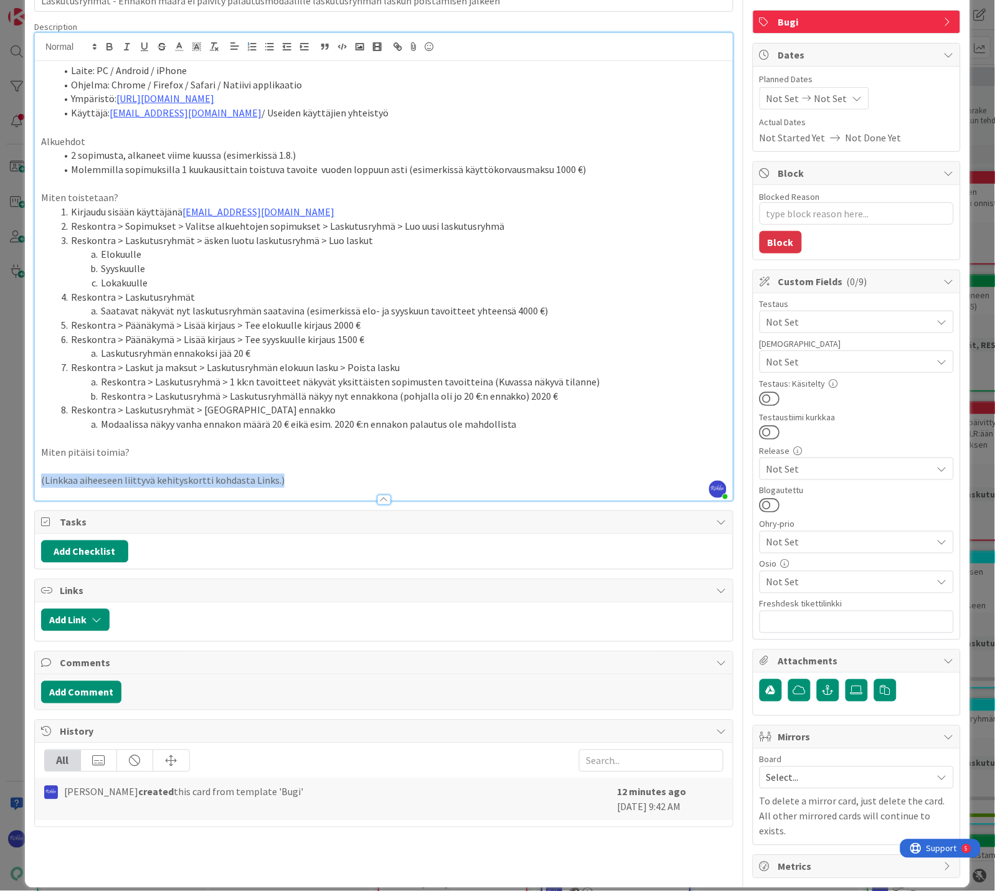
drag, startPoint x: 293, startPoint y: 479, endPoint x: 40, endPoint y: 478, distance: 252.8
click at [41, 478] on p "(Linkkaa aiheeseen liittyvä kehityskortti kohdasta Links.)" at bounding box center [384, 481] width 686 height 14
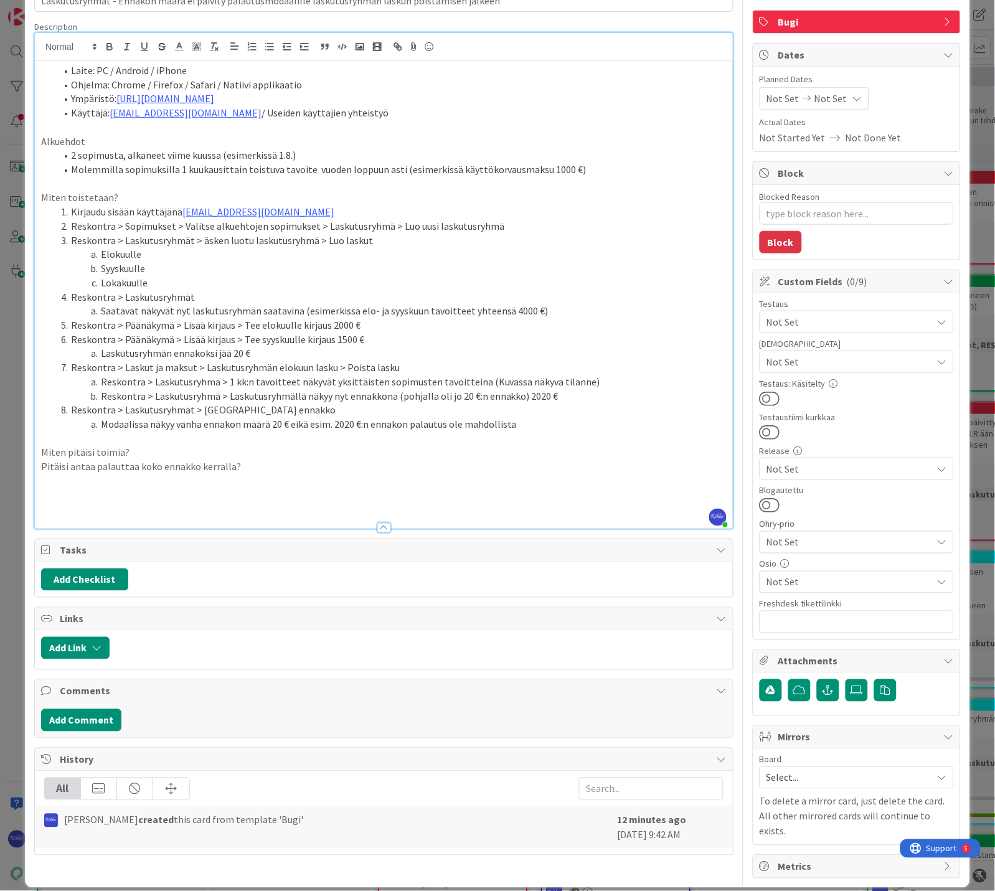
click at [97, 511] on p at bounding box center [384, 509] width 686 height 14
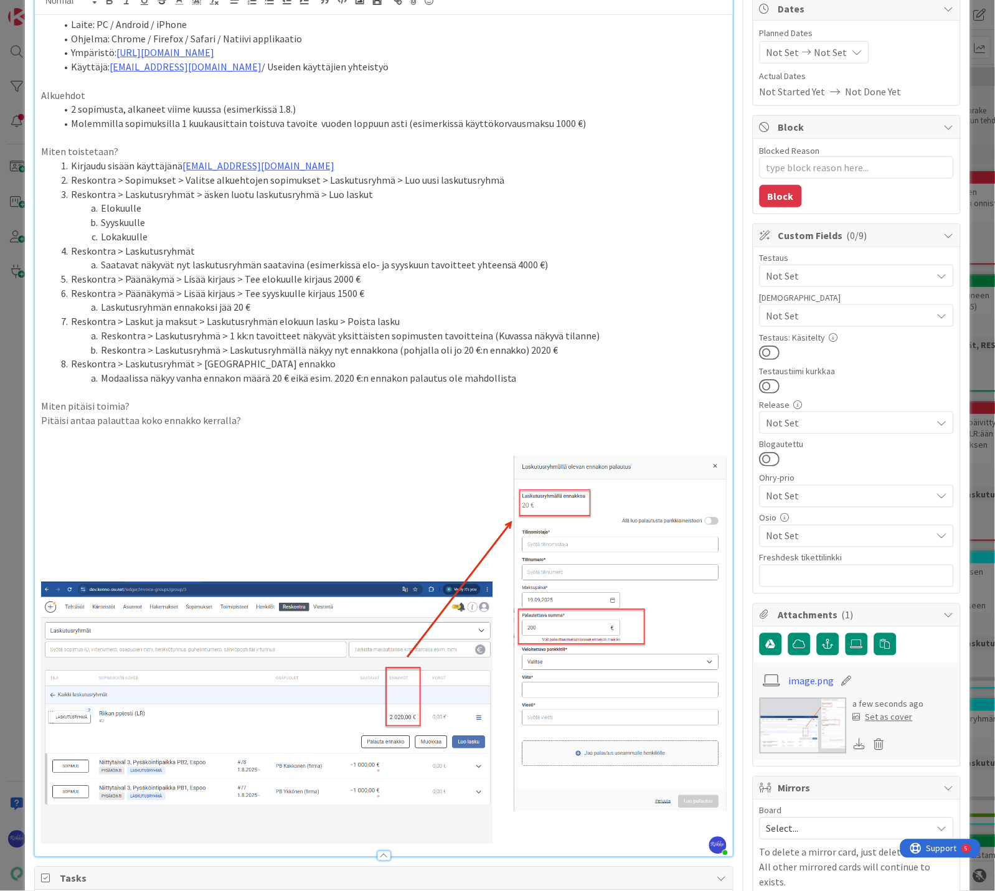
scroll to position [0, 0]
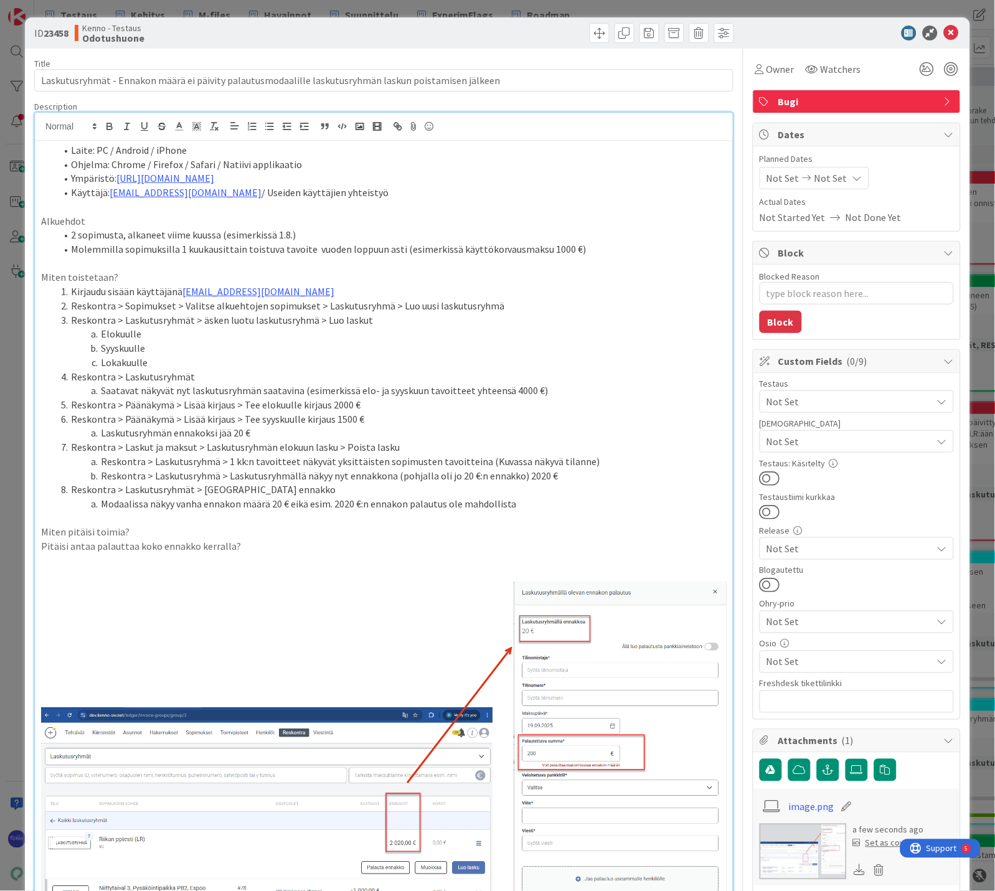
click at [843, 447] on span "Not Set" at bounding box center [849, 441] width 166 height 15
click at [832, 403] on span "Not Set" at bounding box center [849, 401] width 166 height 15
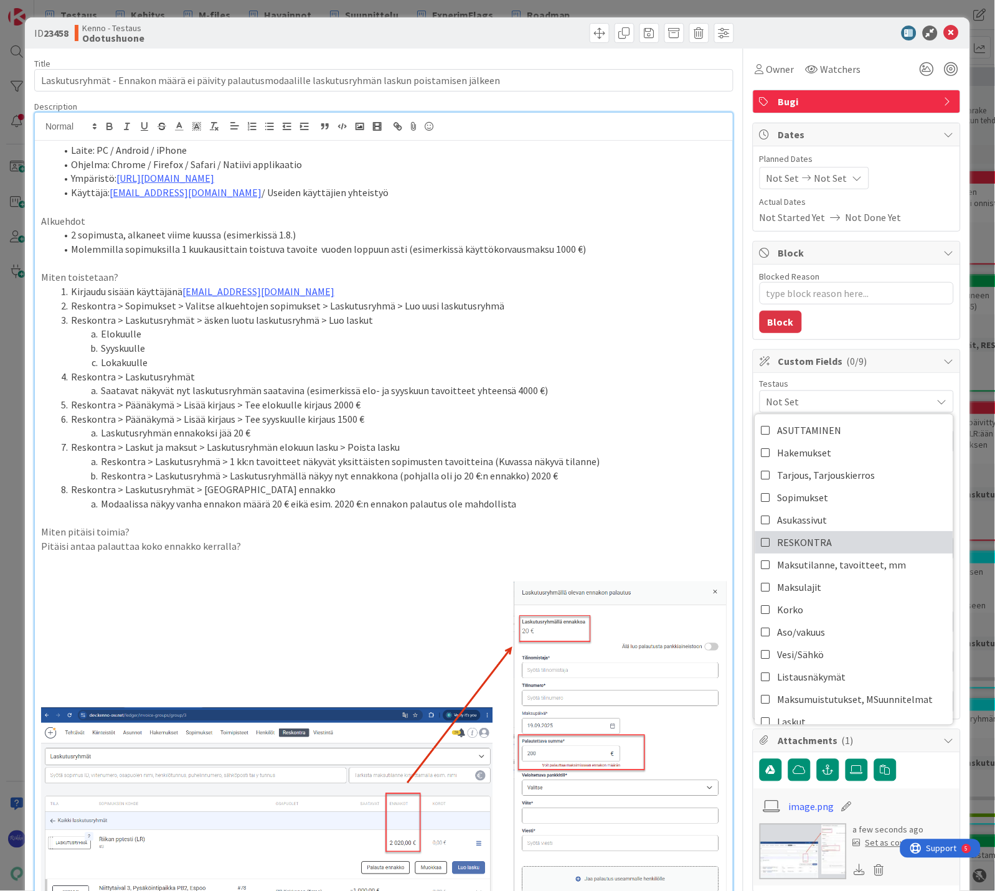
click at [837, 539] on link "RESKONTRA" at bounding box center [854, 543] width 198 height 22
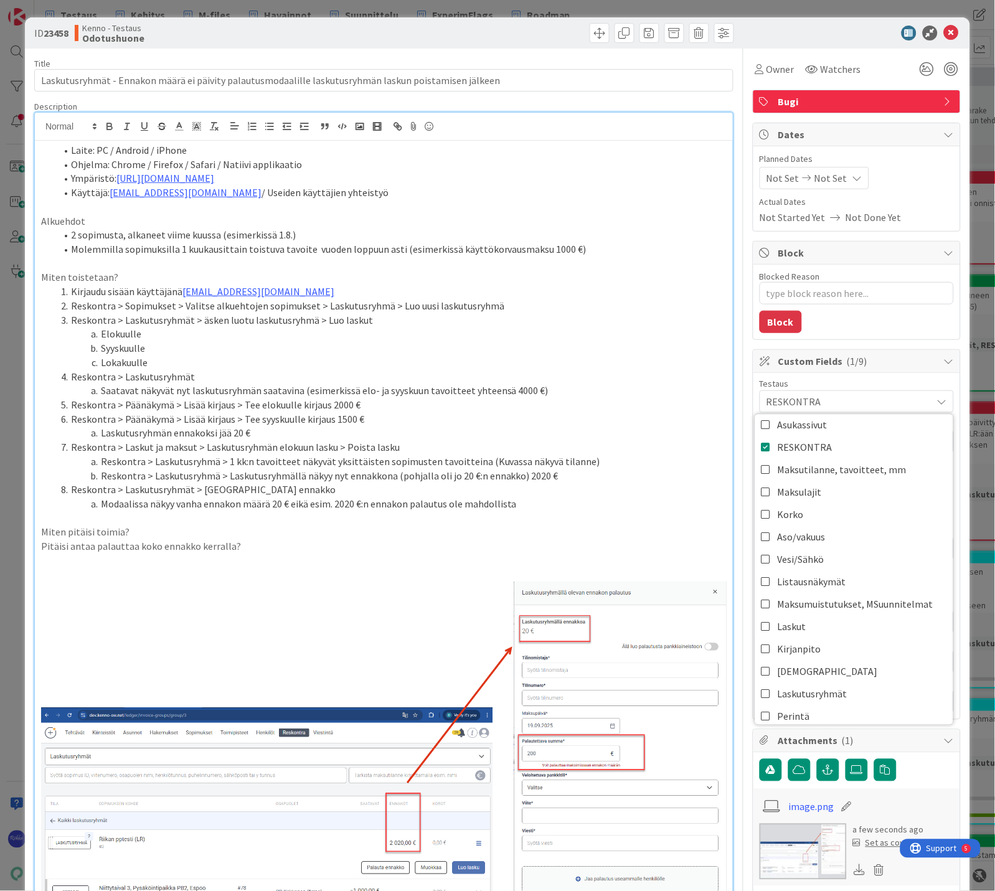
scroll to position [138, 0]
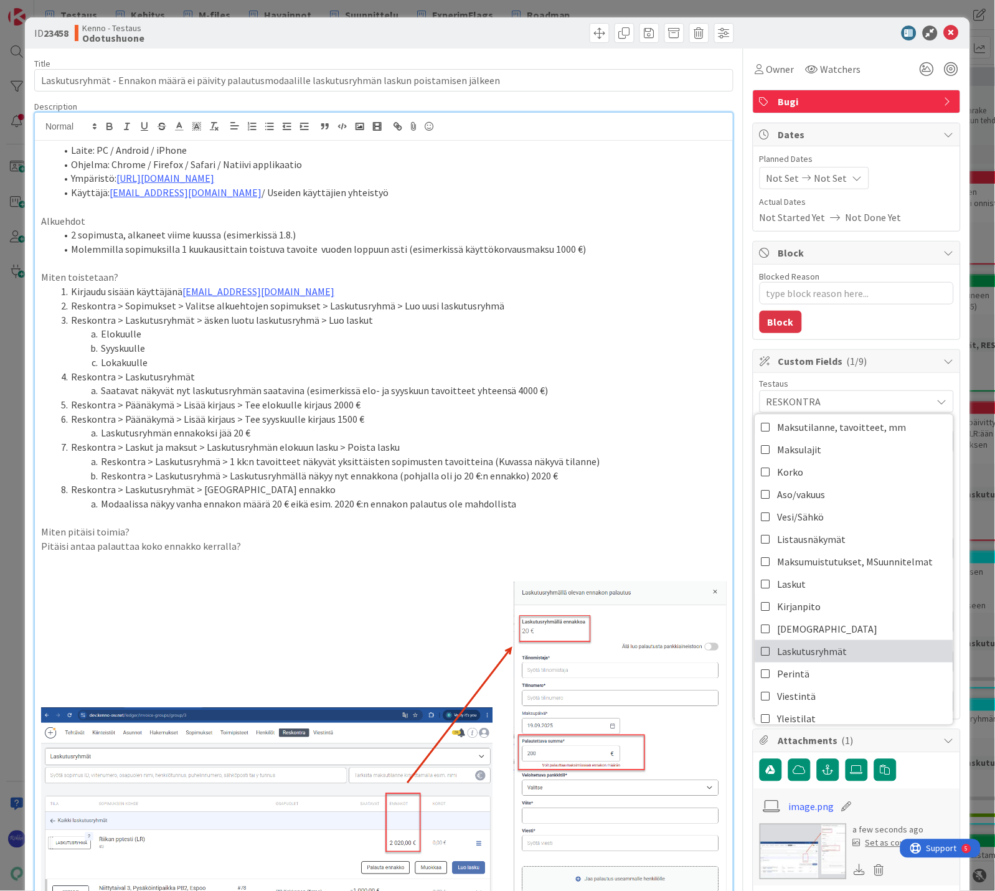
click at [837, 646] on link "Laskutusryhmät" at bounding box center [854, 651] width 198 height 22
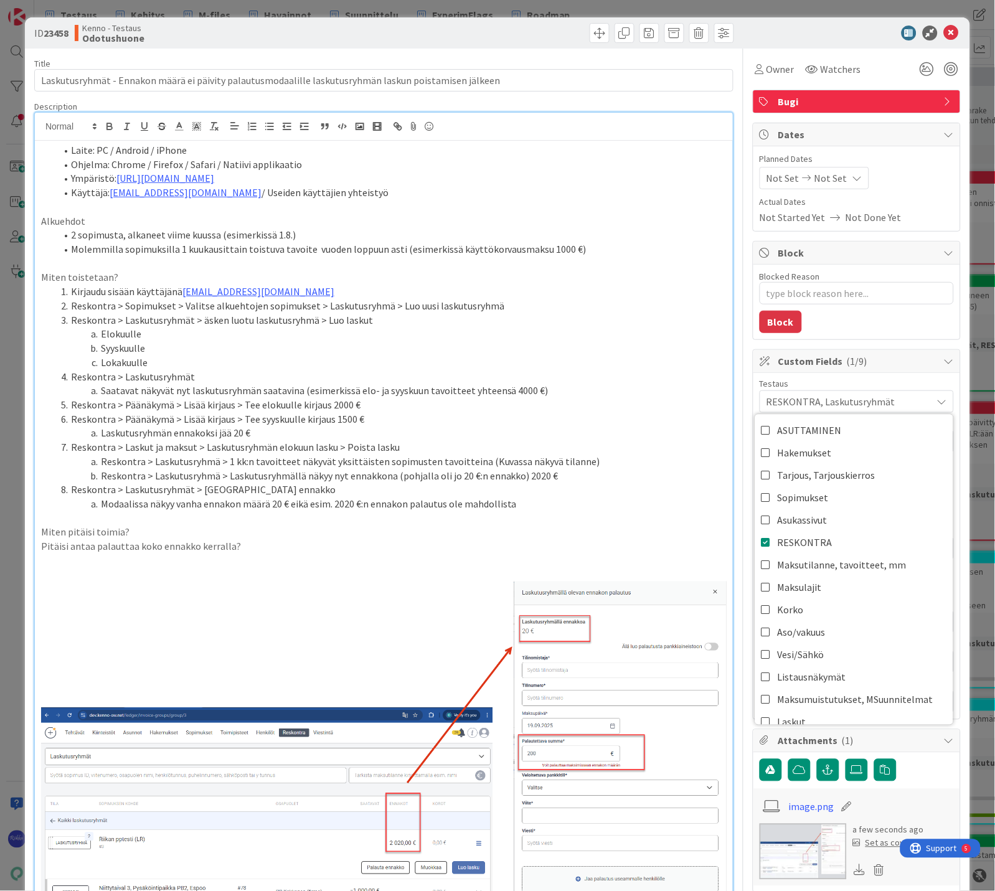
click at [838, 321] on div "Blocked Reason 0 / 256 Block" at bounding box center [856, 302] width 207 height 75
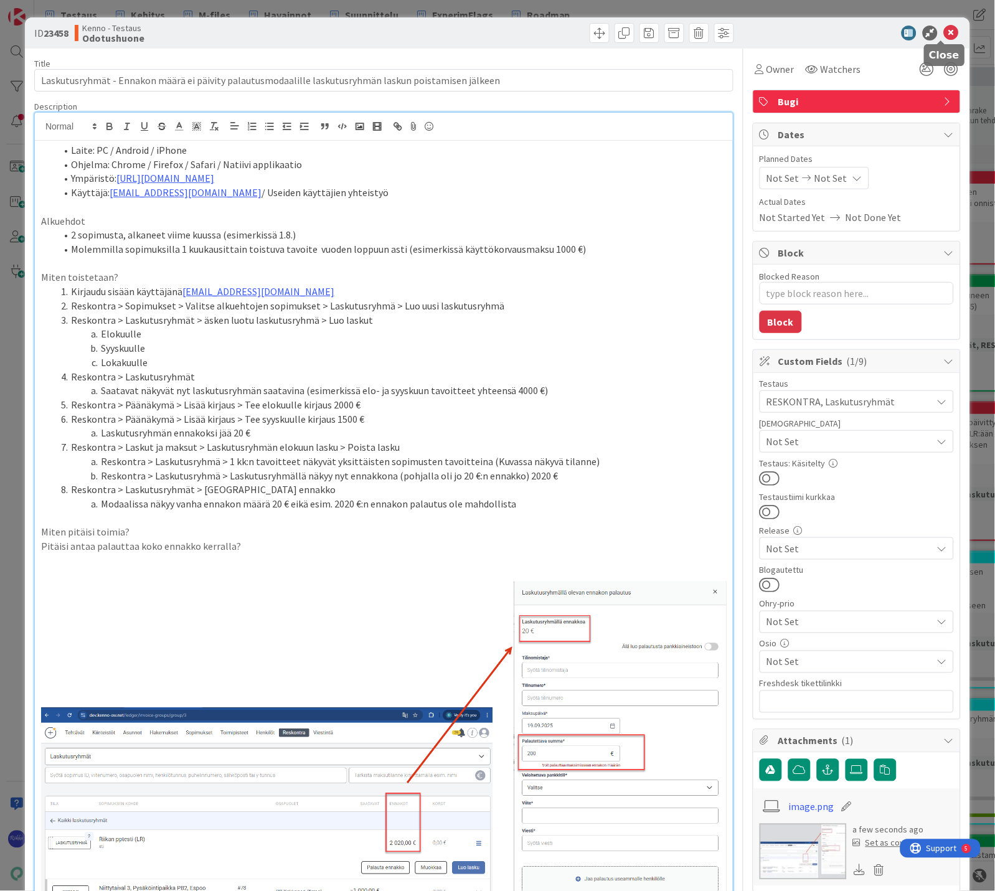
click at [944, 32] on icon at bounding box center [951, 33] width 15 height 15
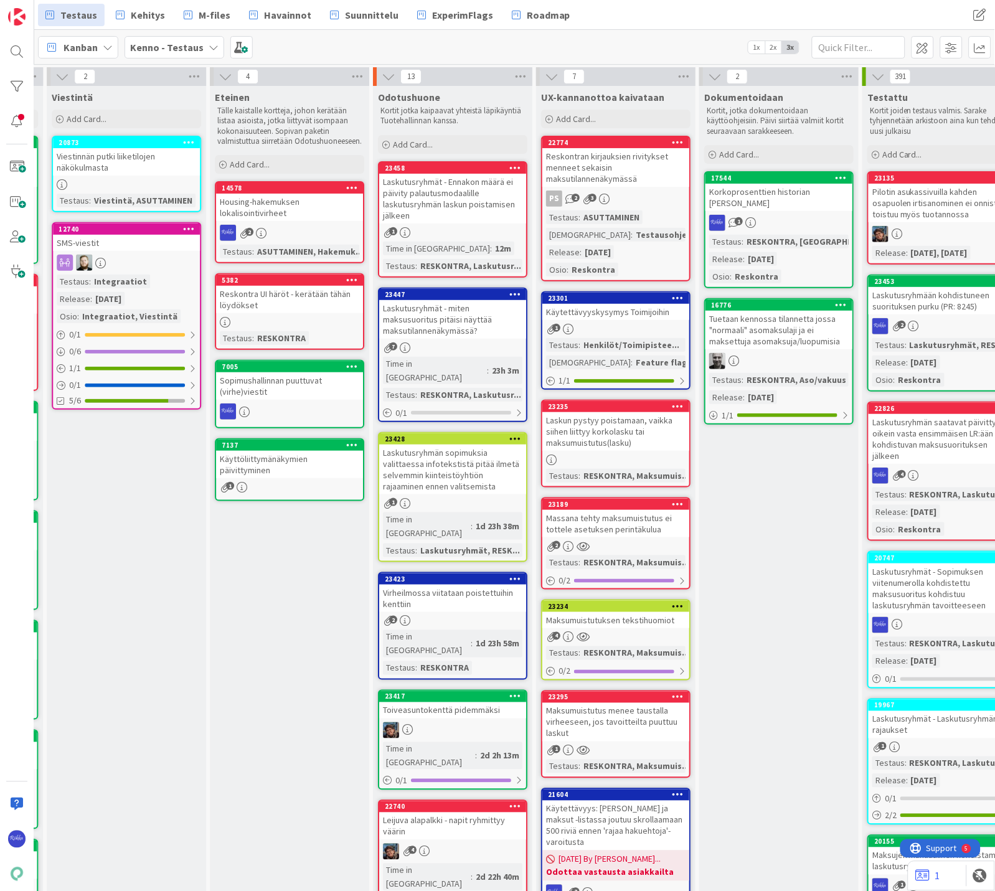
click at [450, 209] on div "Laskutusryhmät - Ennakon määrä ei päivity palautusmodaalille laskutusryhmän las…" at bounding box center [452, 199] width 147 height 50
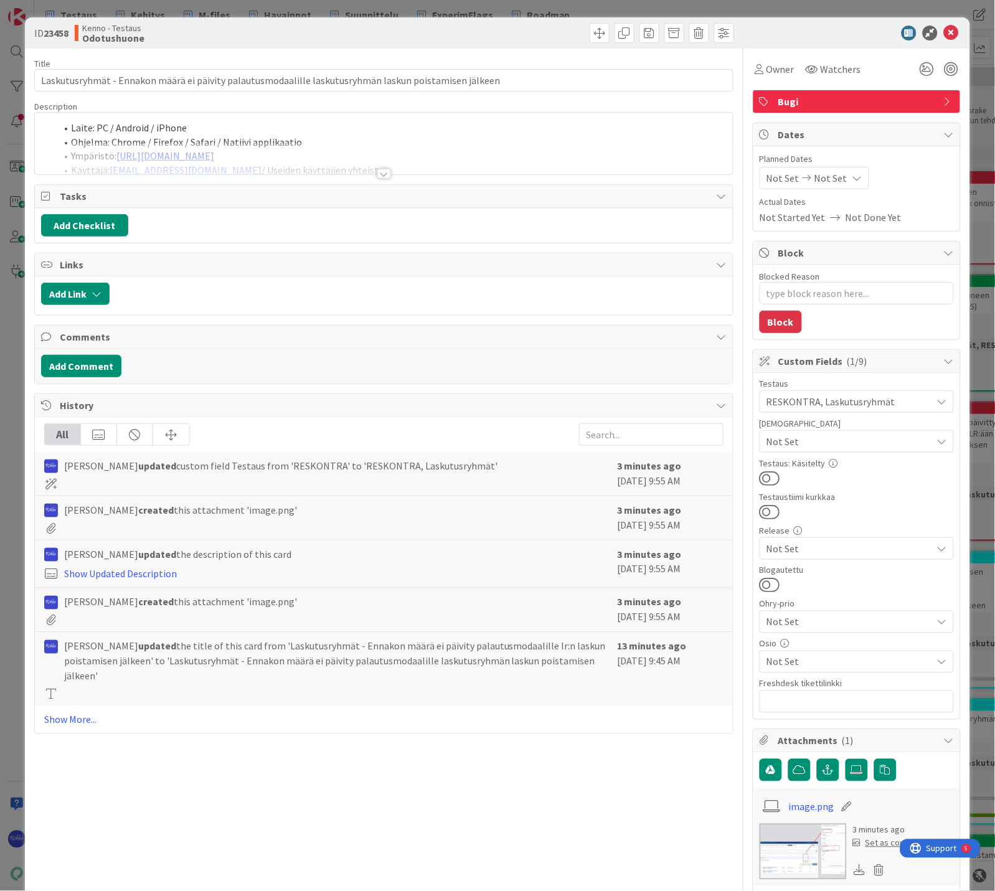
click at [380, 176] on div at bounding box center [384, 174] width 14 height 10
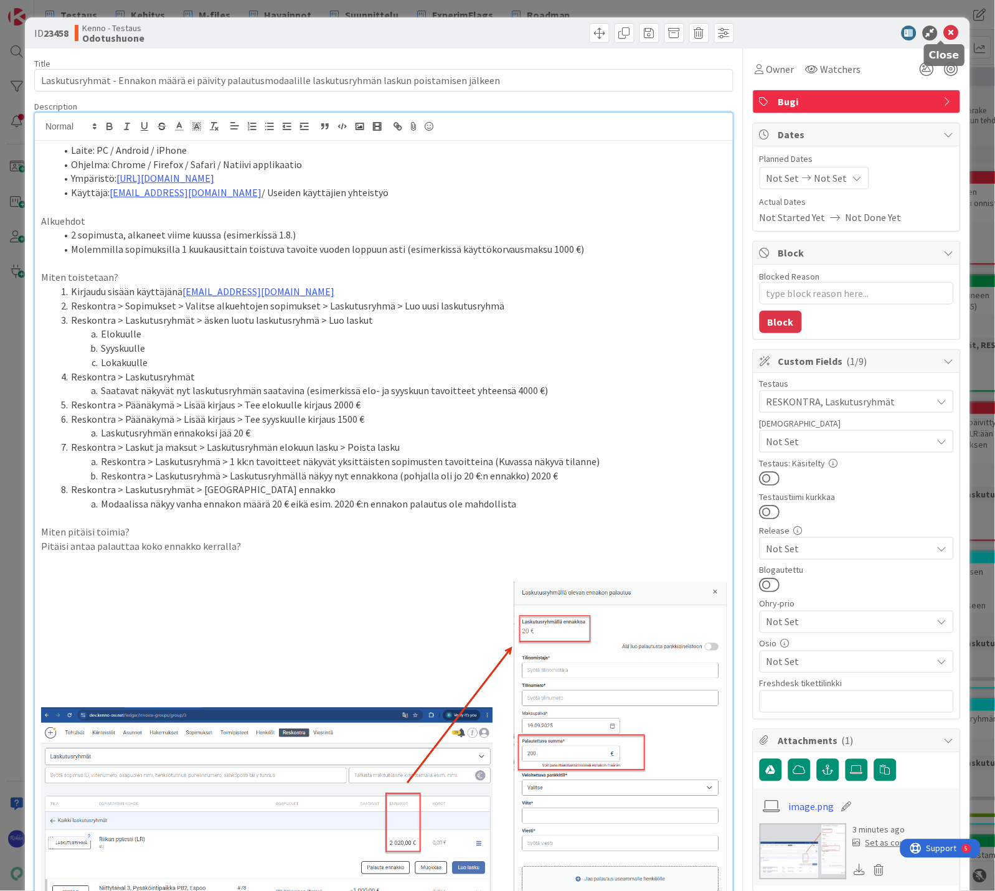
click at [944, 37] on icon at bounding box center [951, 33] width 15 height 15
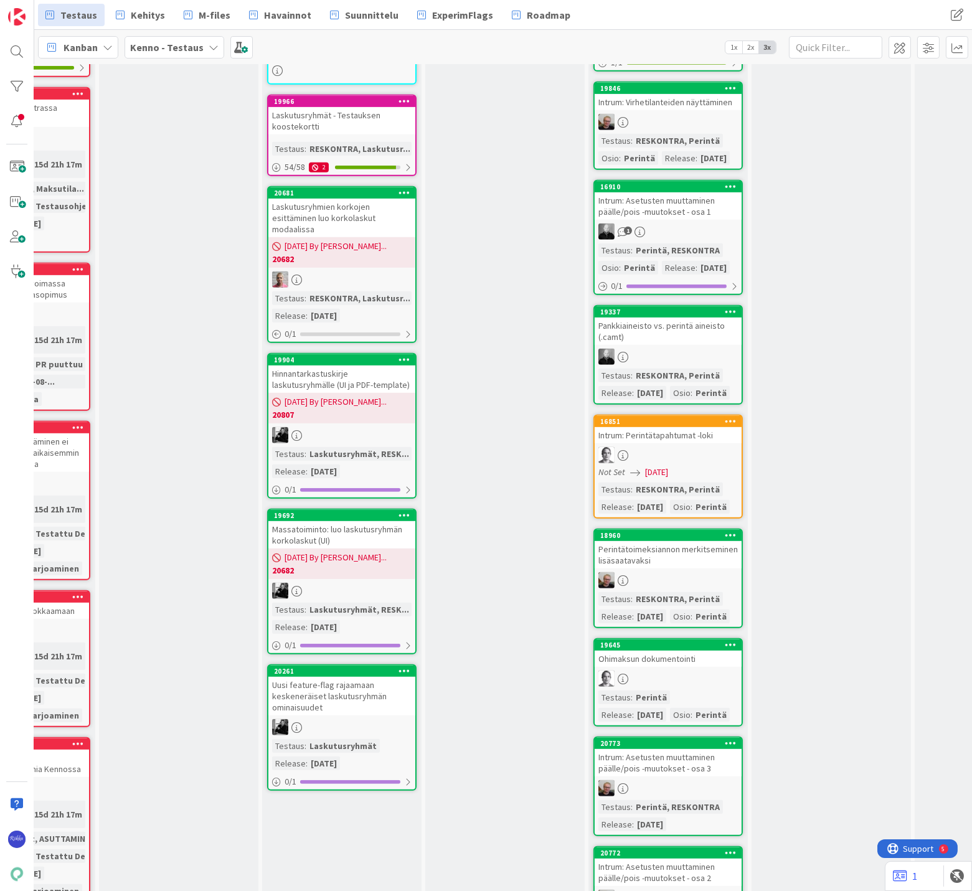
scroll to position [1245, 103]
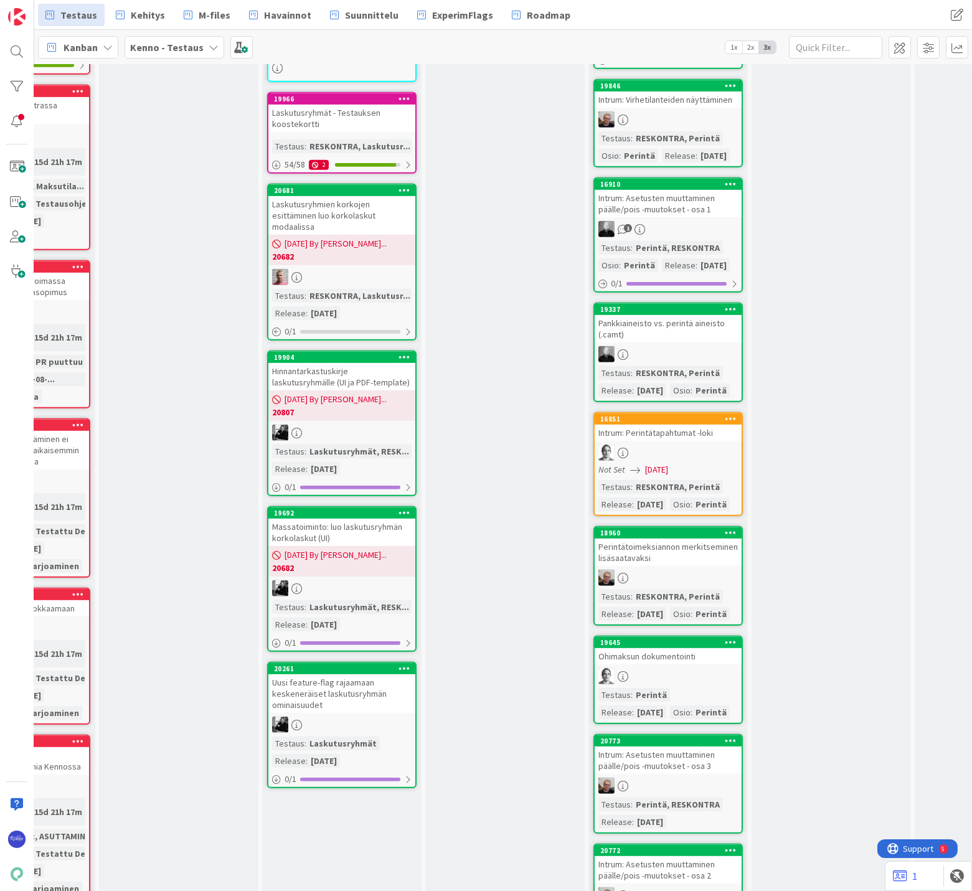
click at [378, 674] on div "Uusi feature-flag rajaamaan keskeneräiset laskutusryhmän ominaisuudet" at bounding box center [341, 693] width 147 height 39
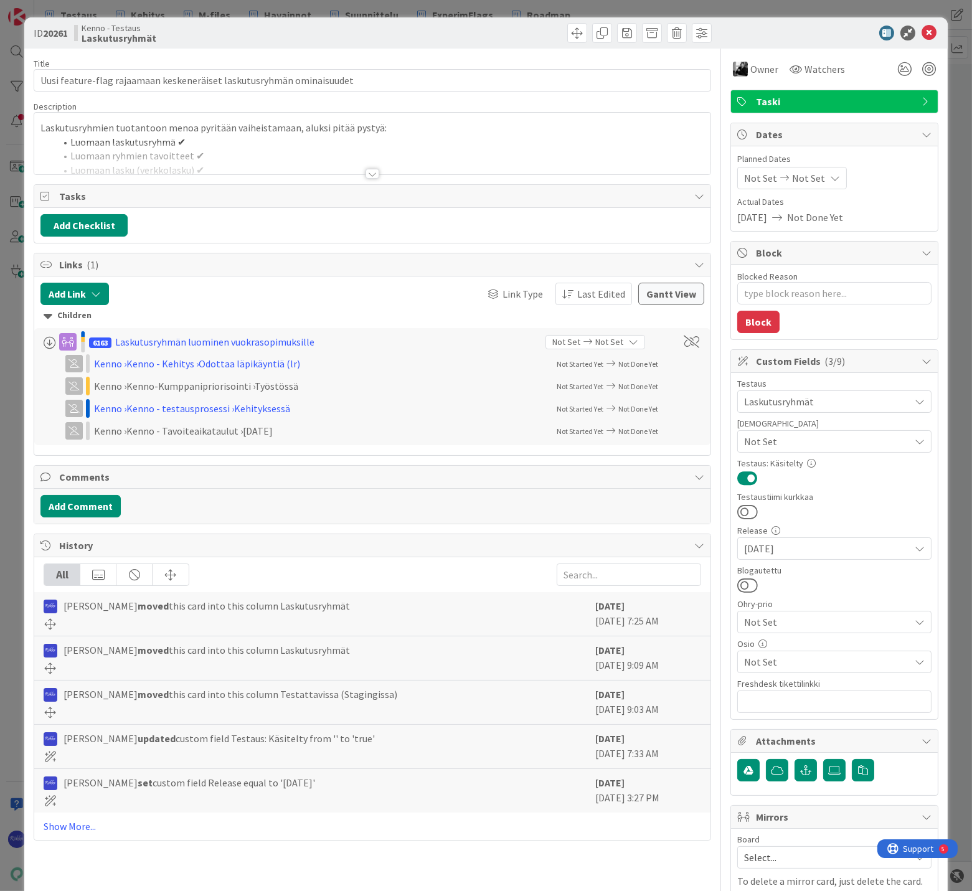
click at [365, 172] on div at bounding box center [372, 174] width 14 height 10
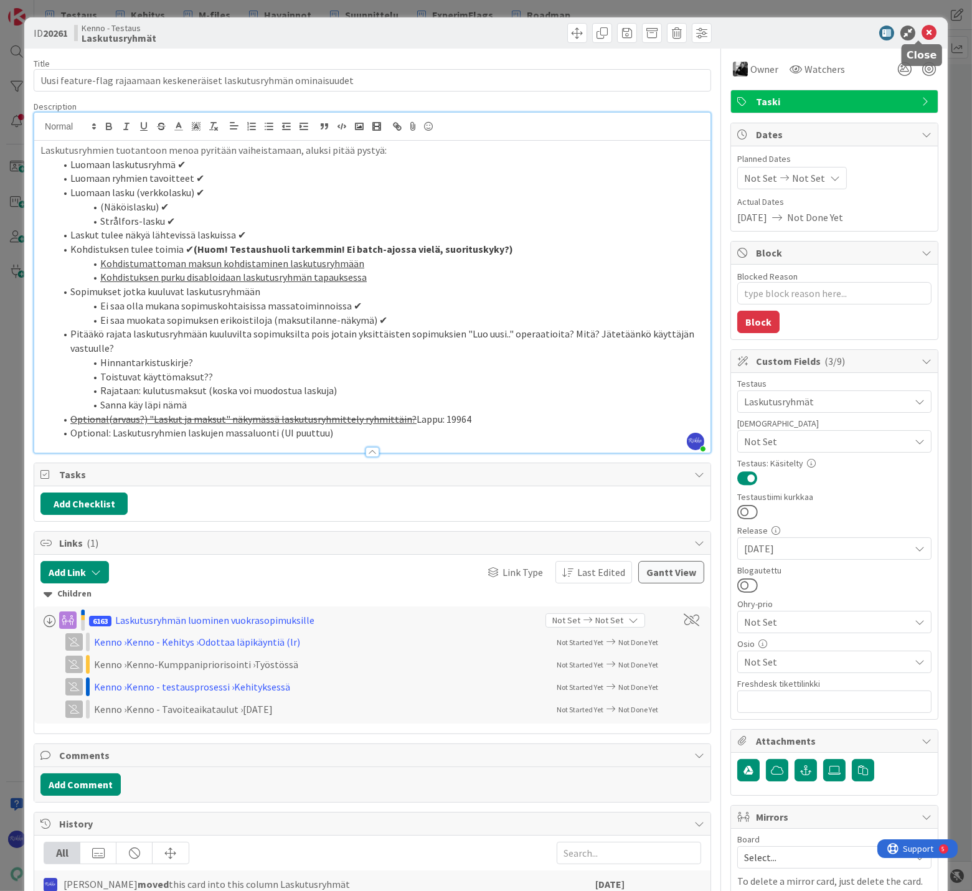
click at [922, 32] on icon at bounding box center [929, 33] width 15 height 15
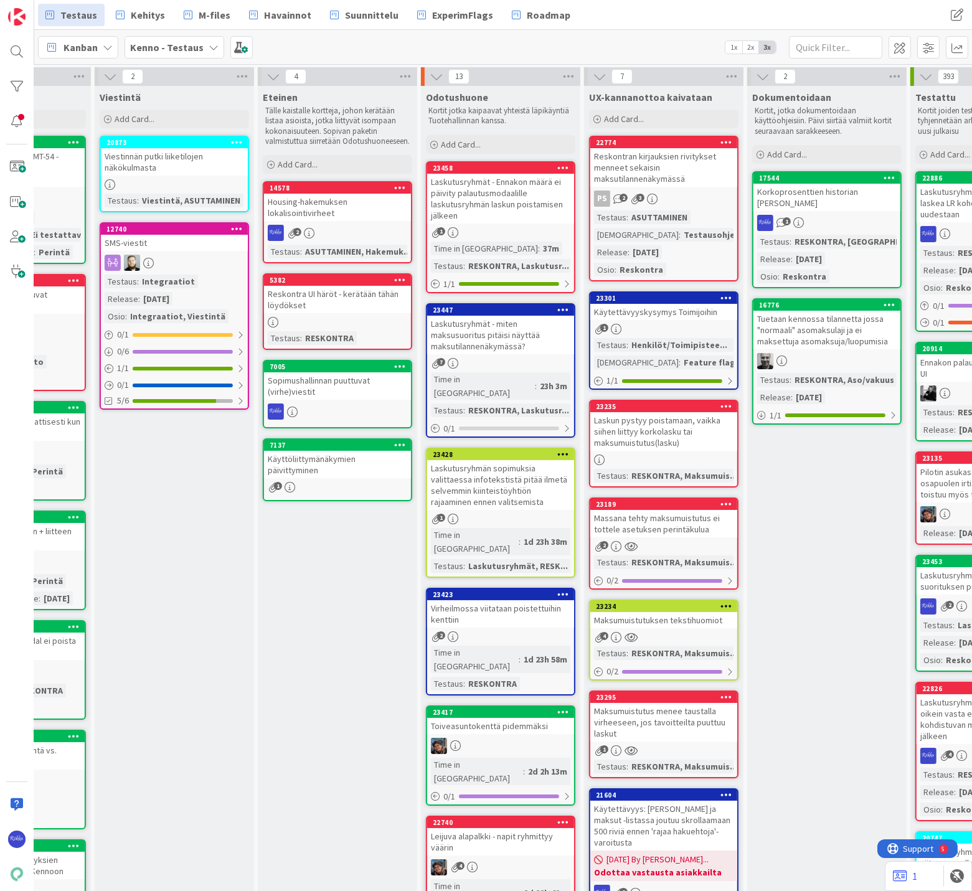
scroll to position [346, 760]
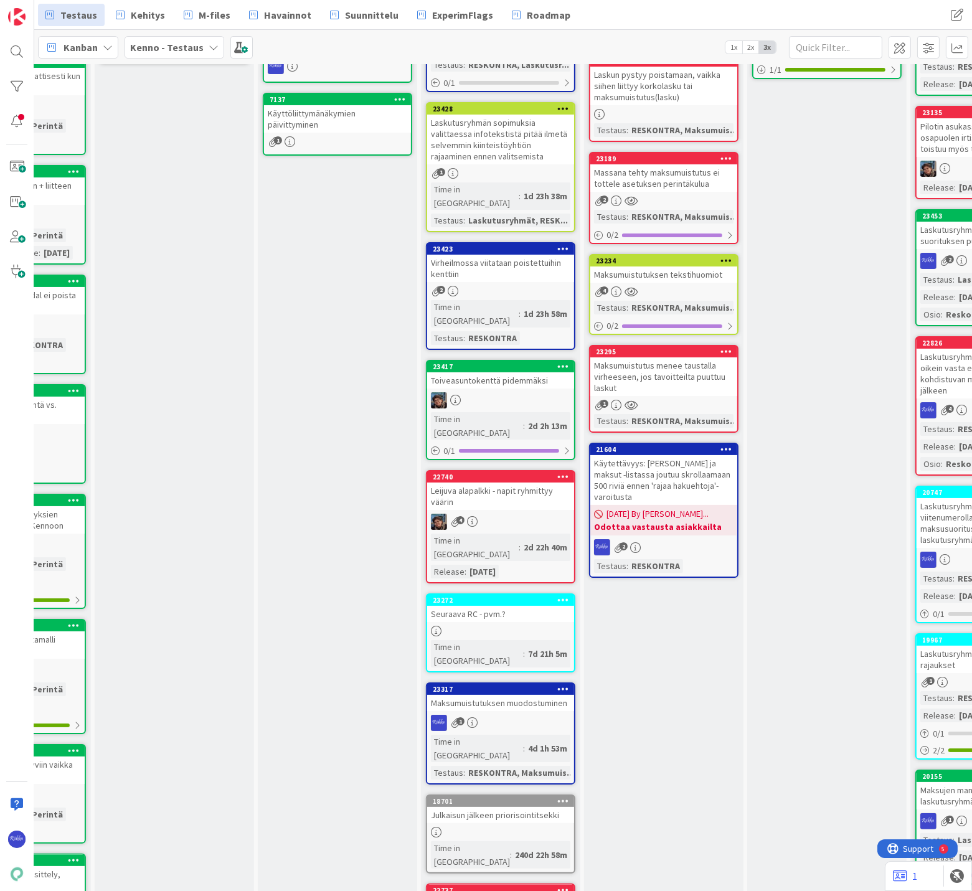
click at [521, 682] on link "23317 Maksumuistutuksen muodostuminen 1 Time in Column : 4d 1h 53m Testaus : RE…" at bounding box center [500, 733] width 149 height 102
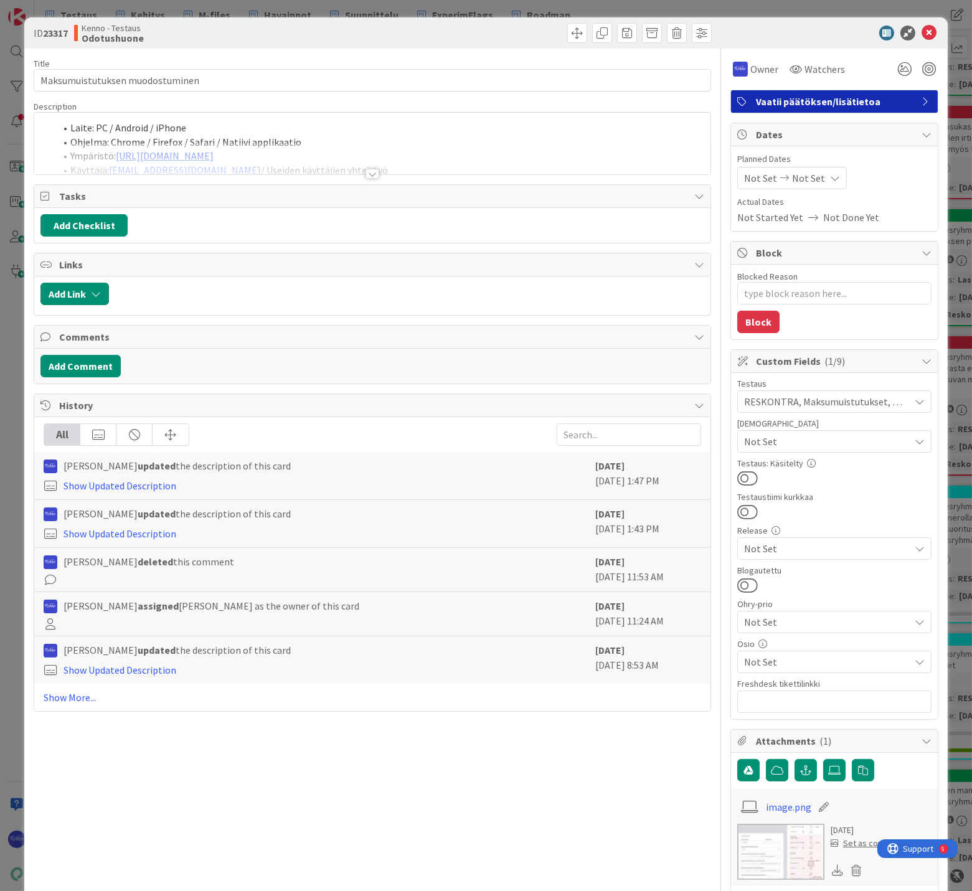
click at [367, 174] on div at bounding box center [372, 174] width 14 height 10
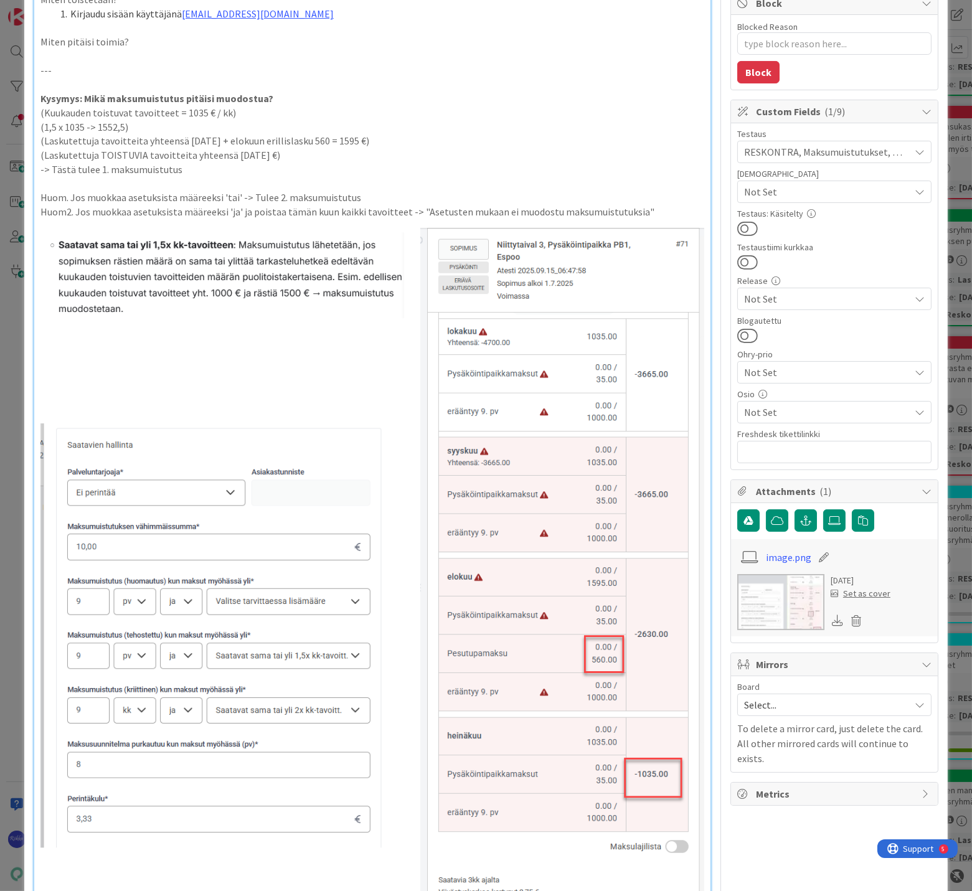
scroll to position [207, 0]
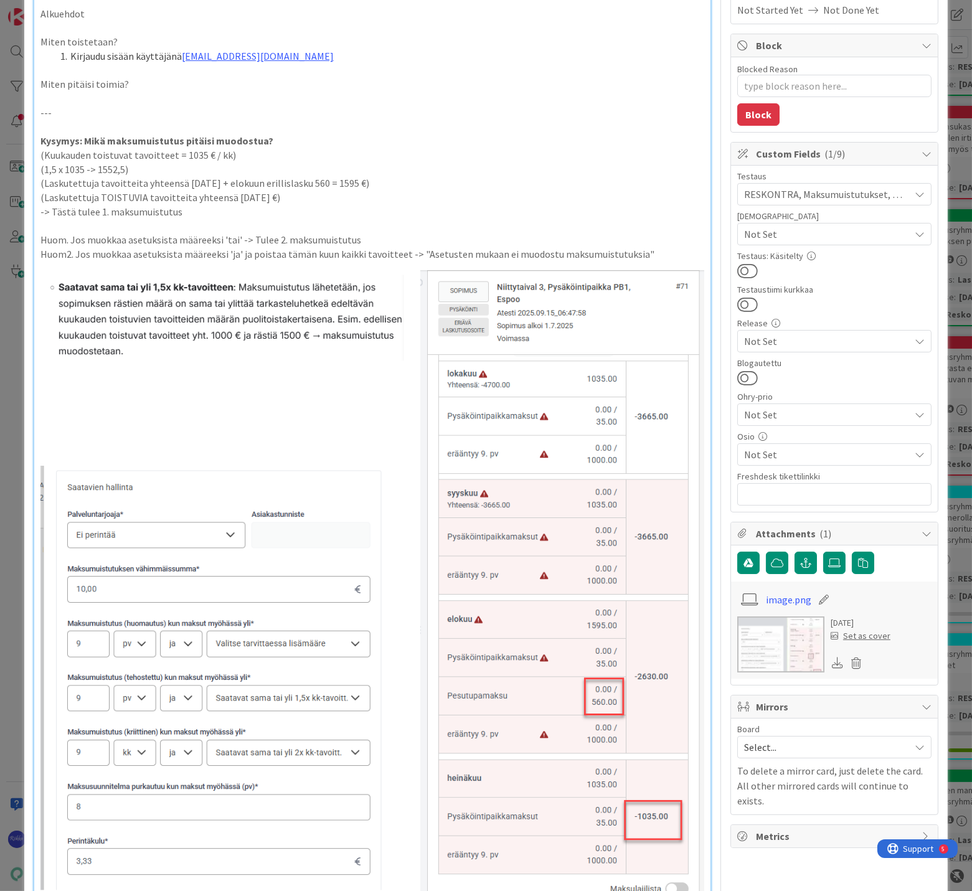
drag, startPoint x: 363, startPoint y: 184, endPoint x: 380, endPoint y: 186, distance: 17.5
click at [380, 186] on p "(Laskutettuja tavoitteita yhteensä heinäkuun 1035 + elokuun erillislasku 560 = …" at bounding box center [372, 183] width 664 height 14
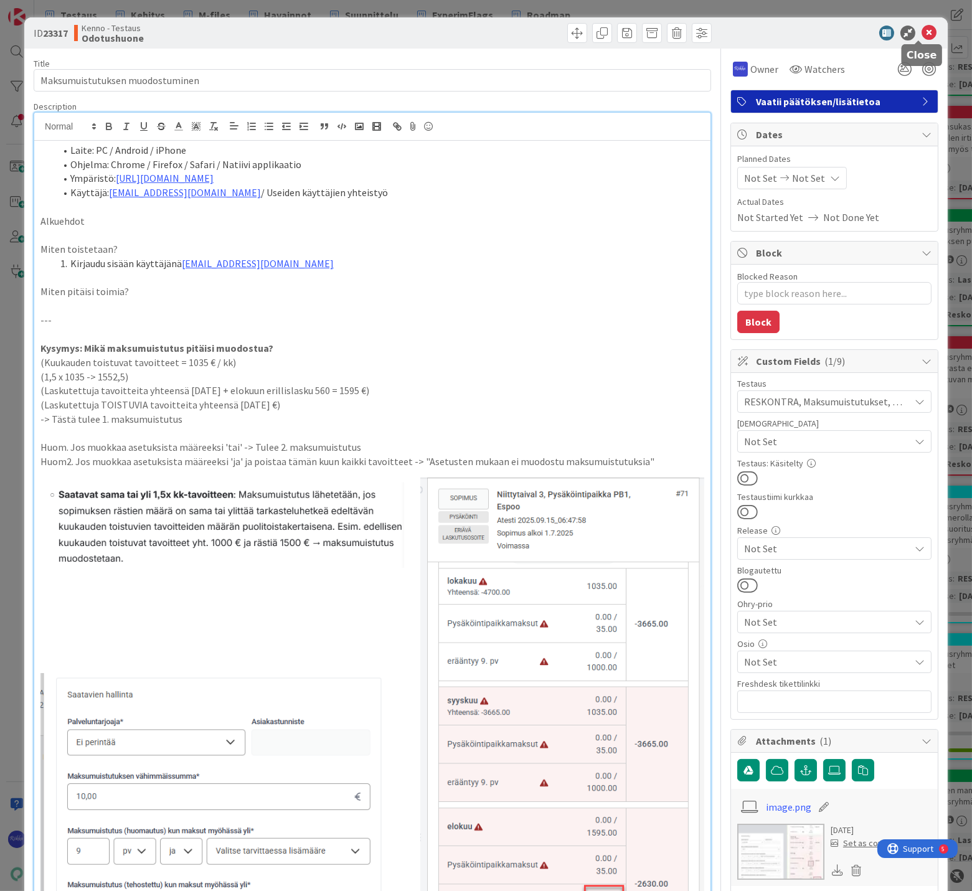
click at [922, 32] on icon at bounding box center [929, 33] width 15 height 15
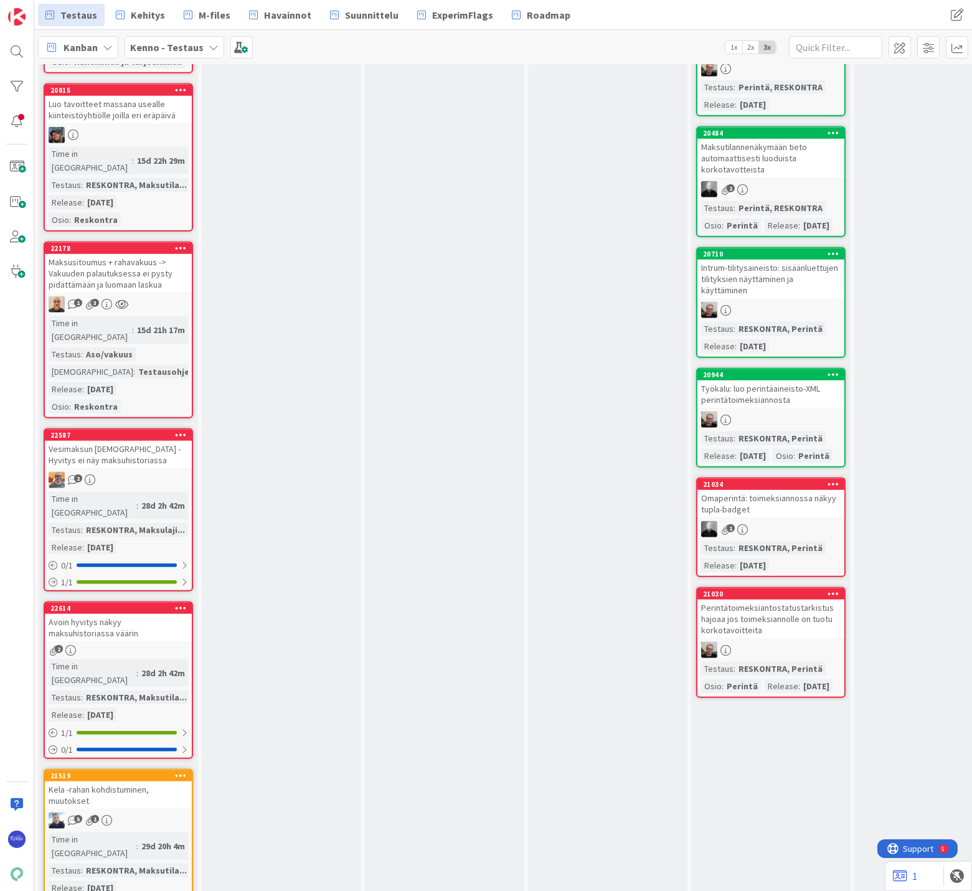
scroll to position [2144, 0]
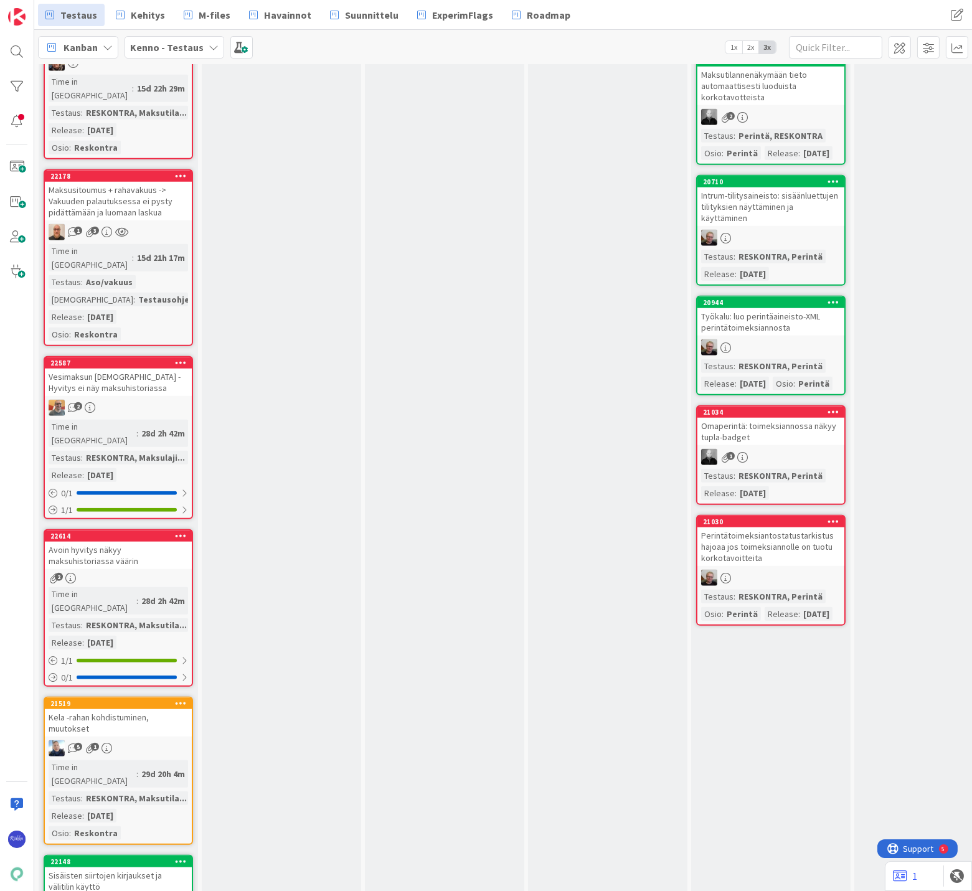
click at [112, 890] on div "2" at bounding box center [118, 906] width 147 height 16
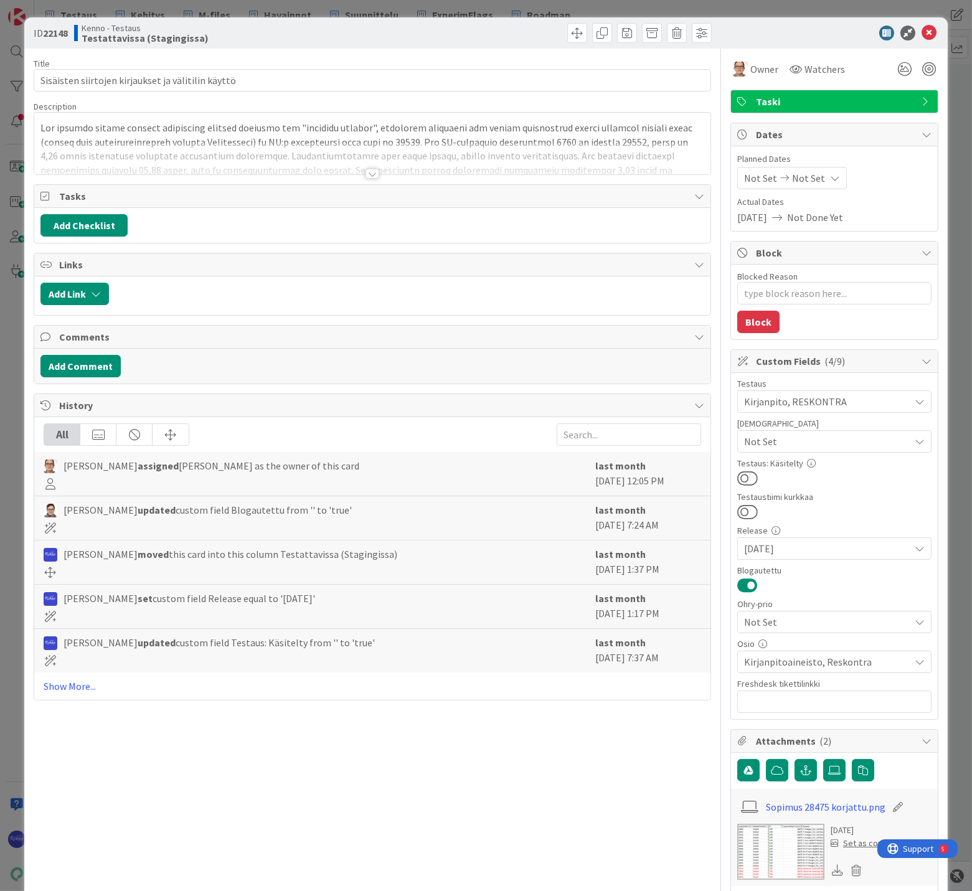
click at [367, 171] on div at bounding box center [372, 174] width 14 height 10
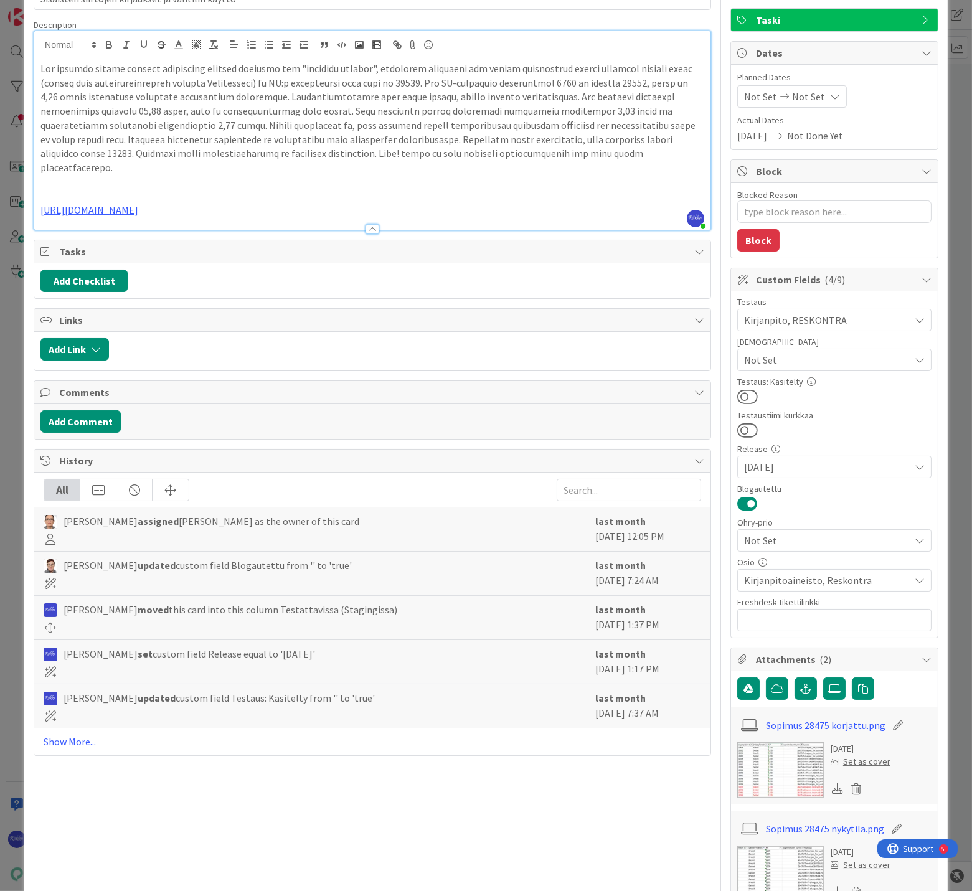
scroll to position [207, 0]
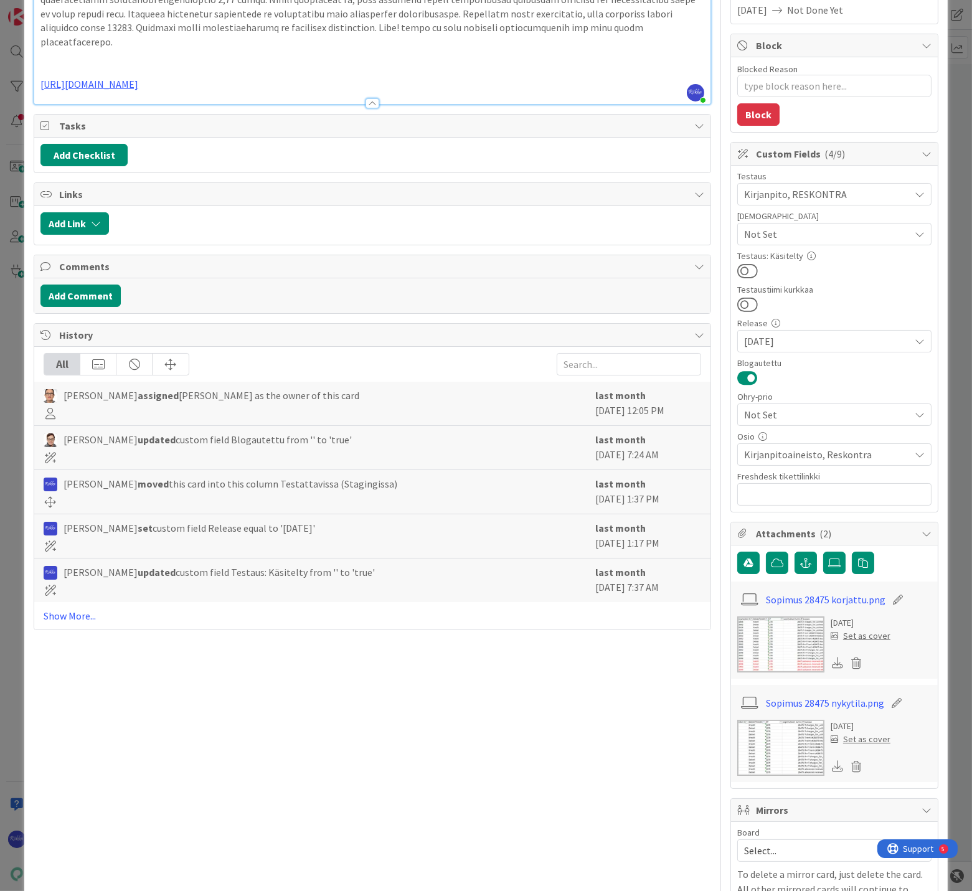
click at [828, 599] on link "Sopimus 28475 korjattu.png" at bounding box center [826, 599] width 120 height 15
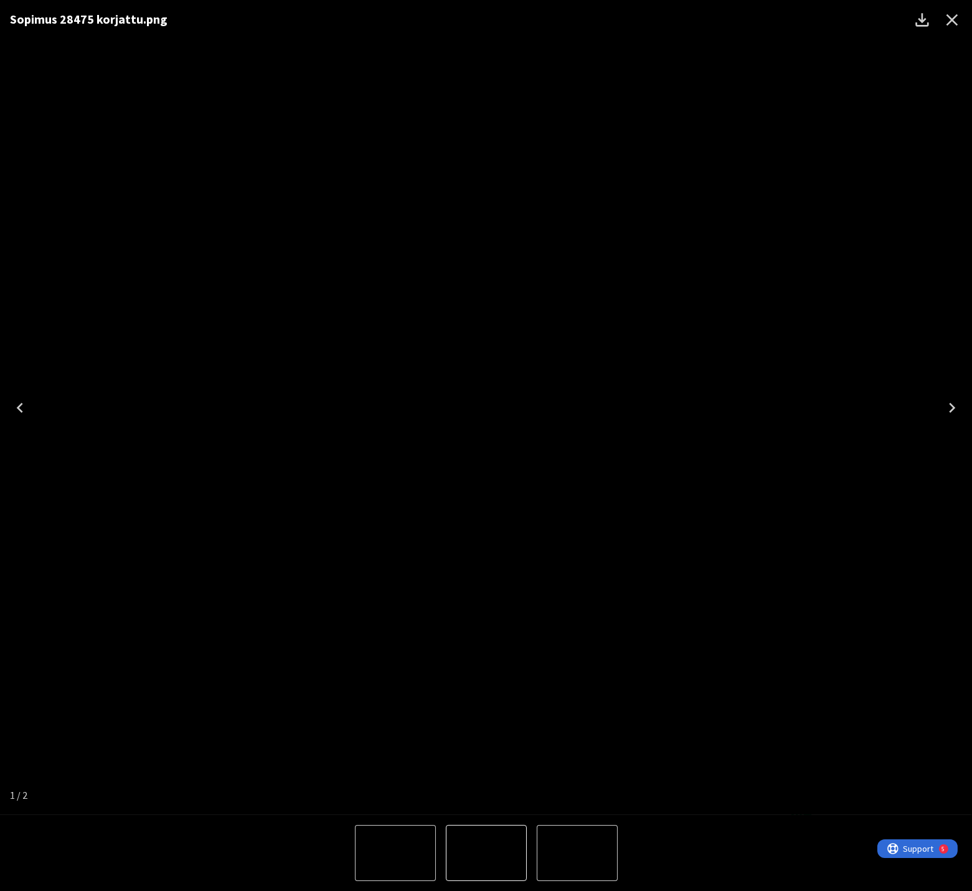
click at [948, 14] on icon "Close" at bounding box center [952, 20] width 20 height 20
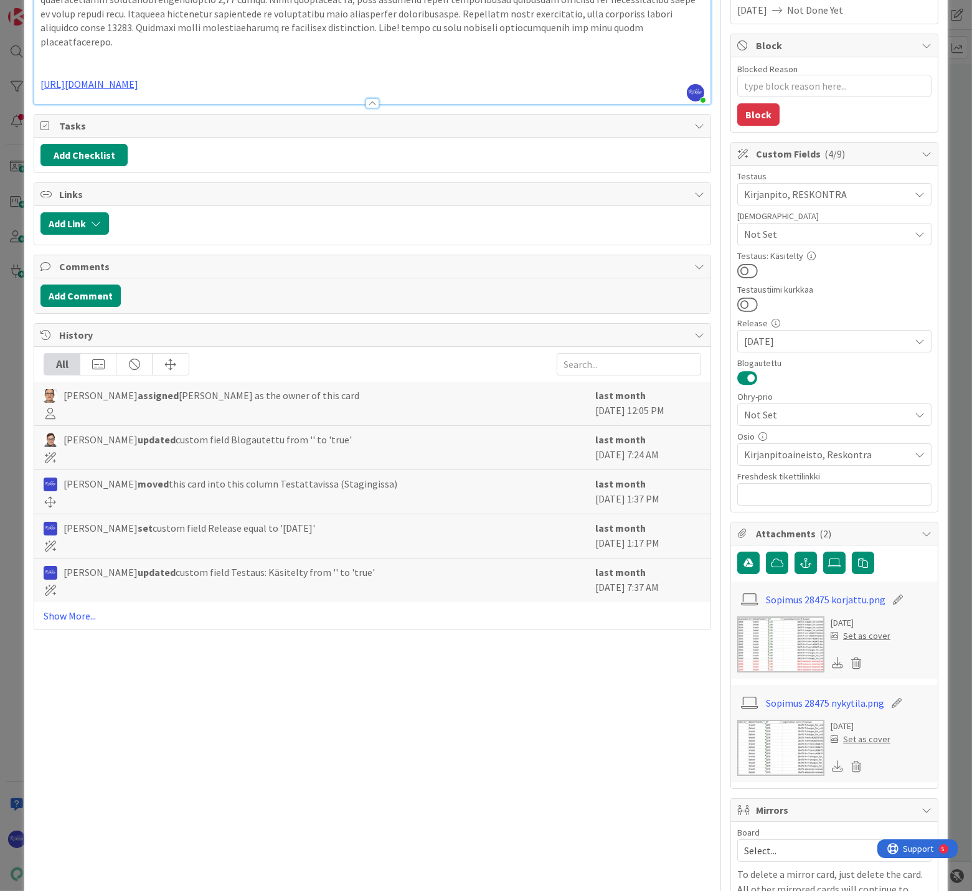
type textarea "x"
